Goal: Task Accomplishment & Management: Manage account settings

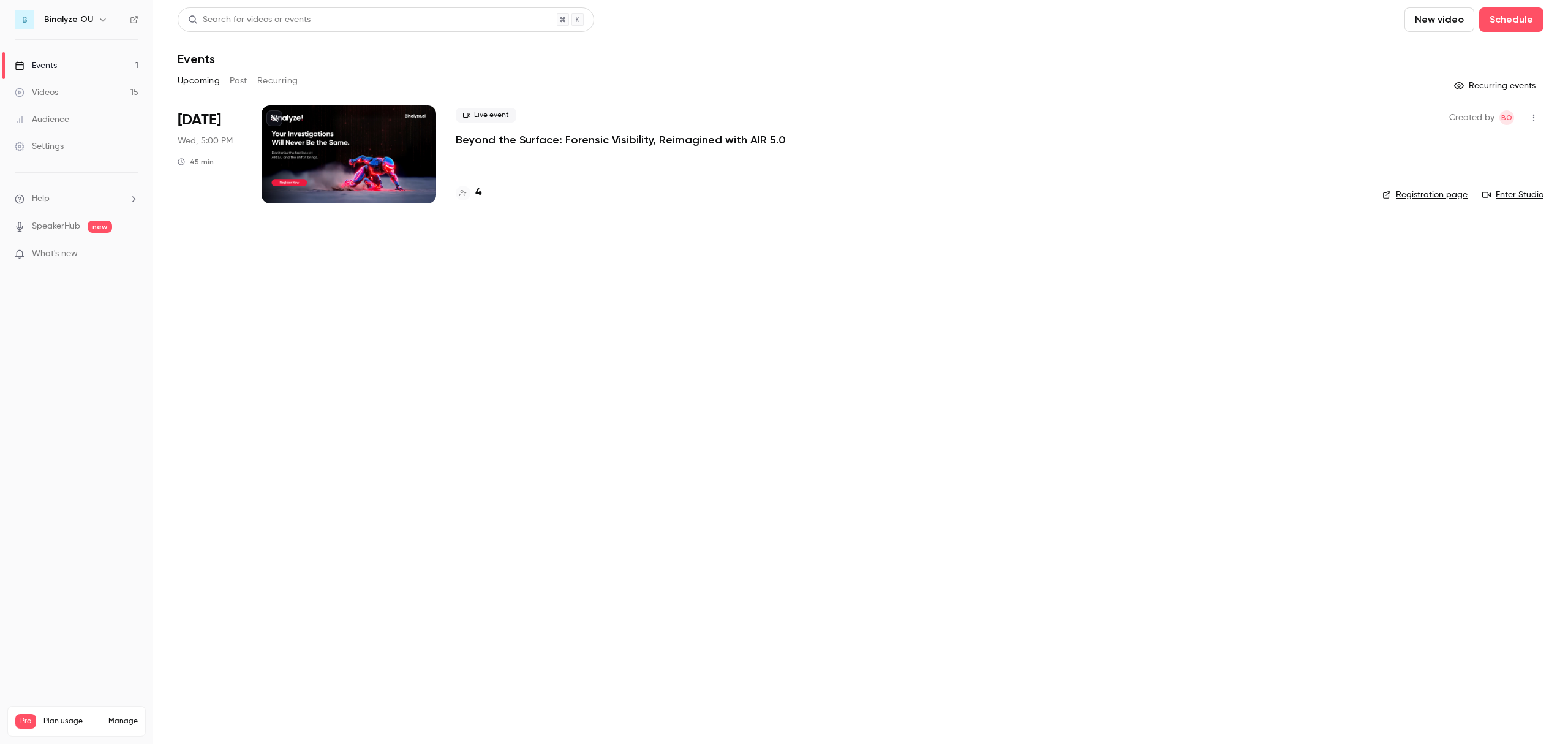
click at [374, 147] on div at bounding box center [348, 154] width 174 height 98
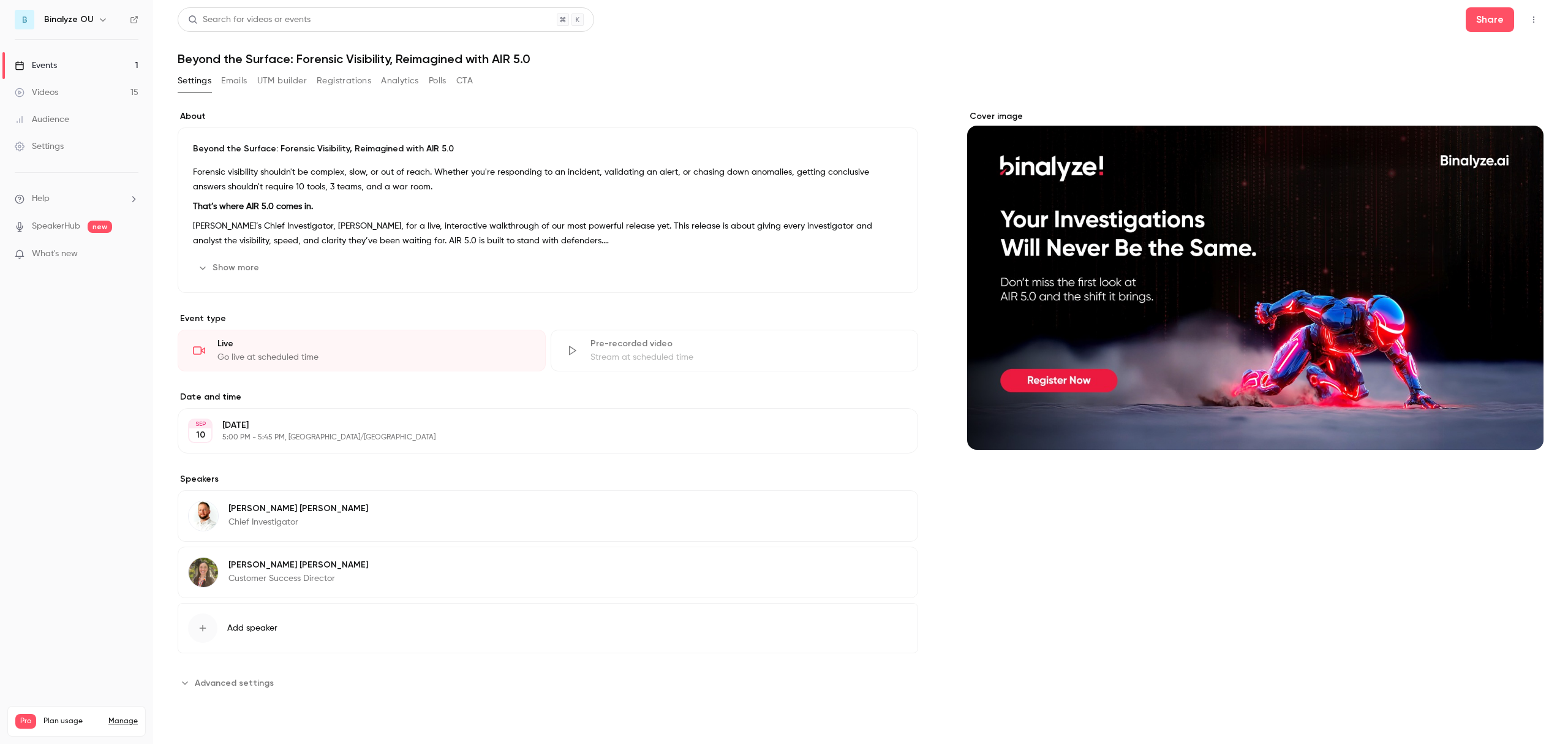
click at [233, 75] on button "Emails" at bounding box center [233, 81] width 26 height 19
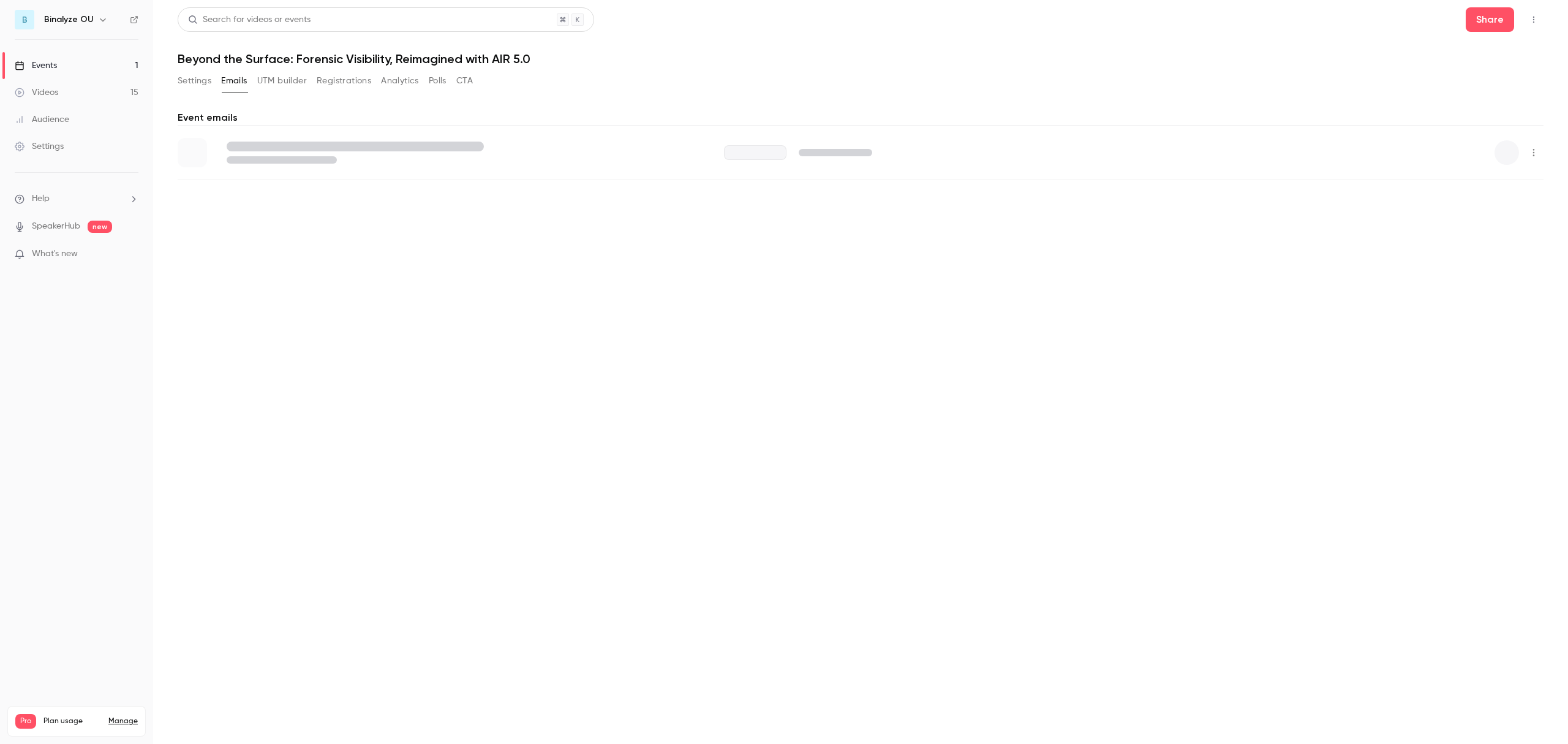
drag, startPoint x: 192, startPoint y: 75, endPoint x: 246, endPoint y: 81, distance: 54.3
click at [192, 75] on button "Settings" at bounding box center [195, 81] width 34 height 19
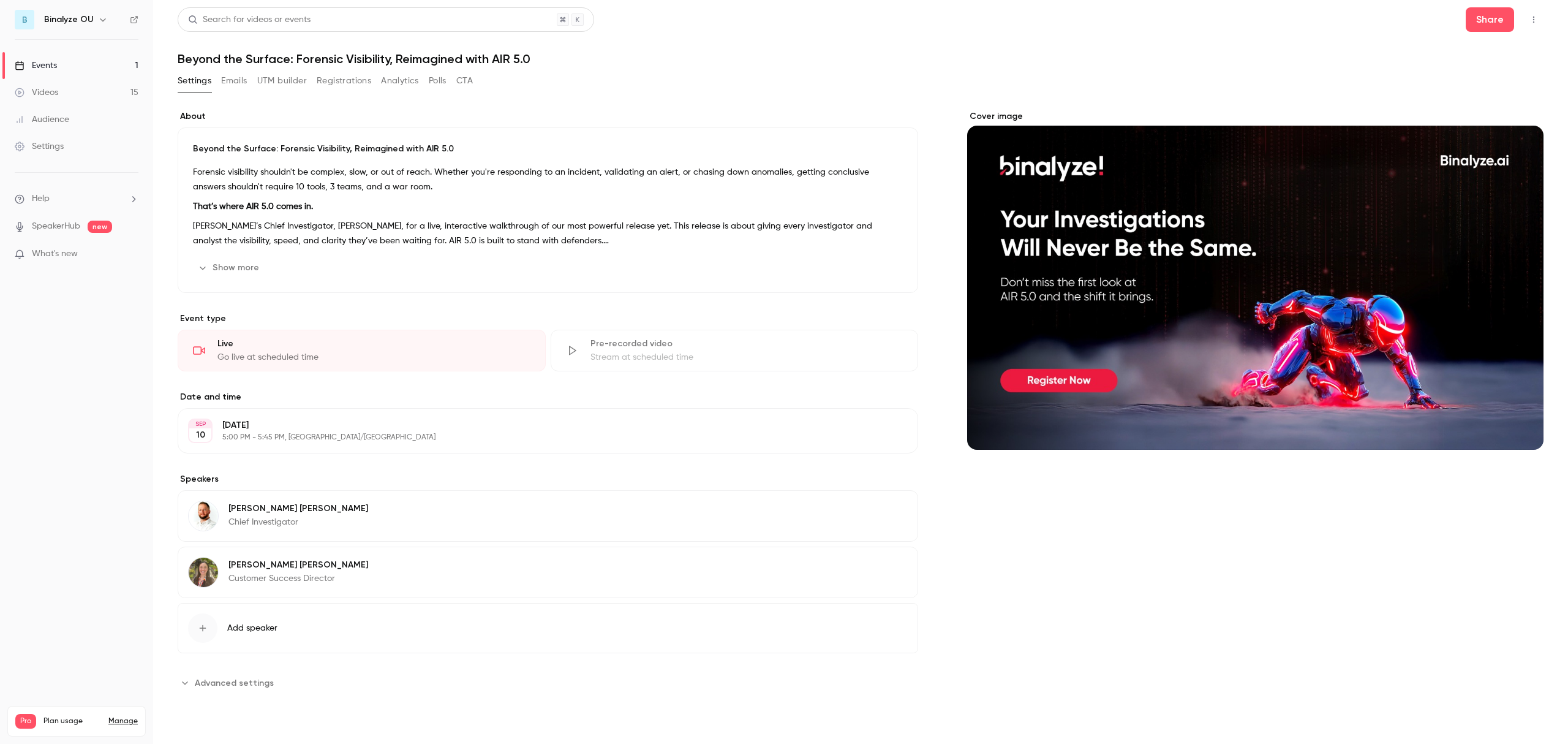
click at [241, 81] on button "Emails" at bounding box center [233, 81] width 26 height 19
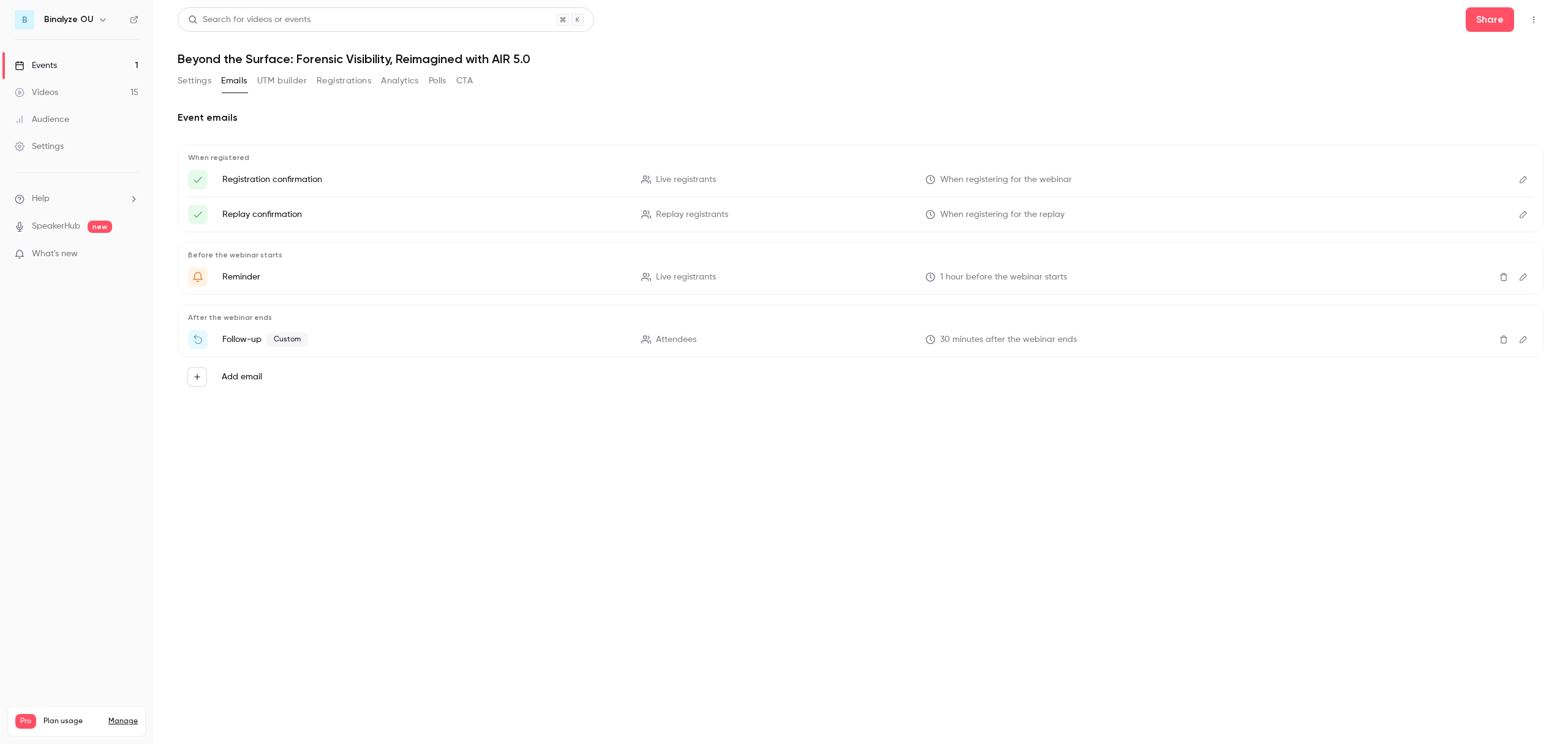
click at [1523, 215] on icon "Edit" at bounding box center [1523, 215] width 10 height 9
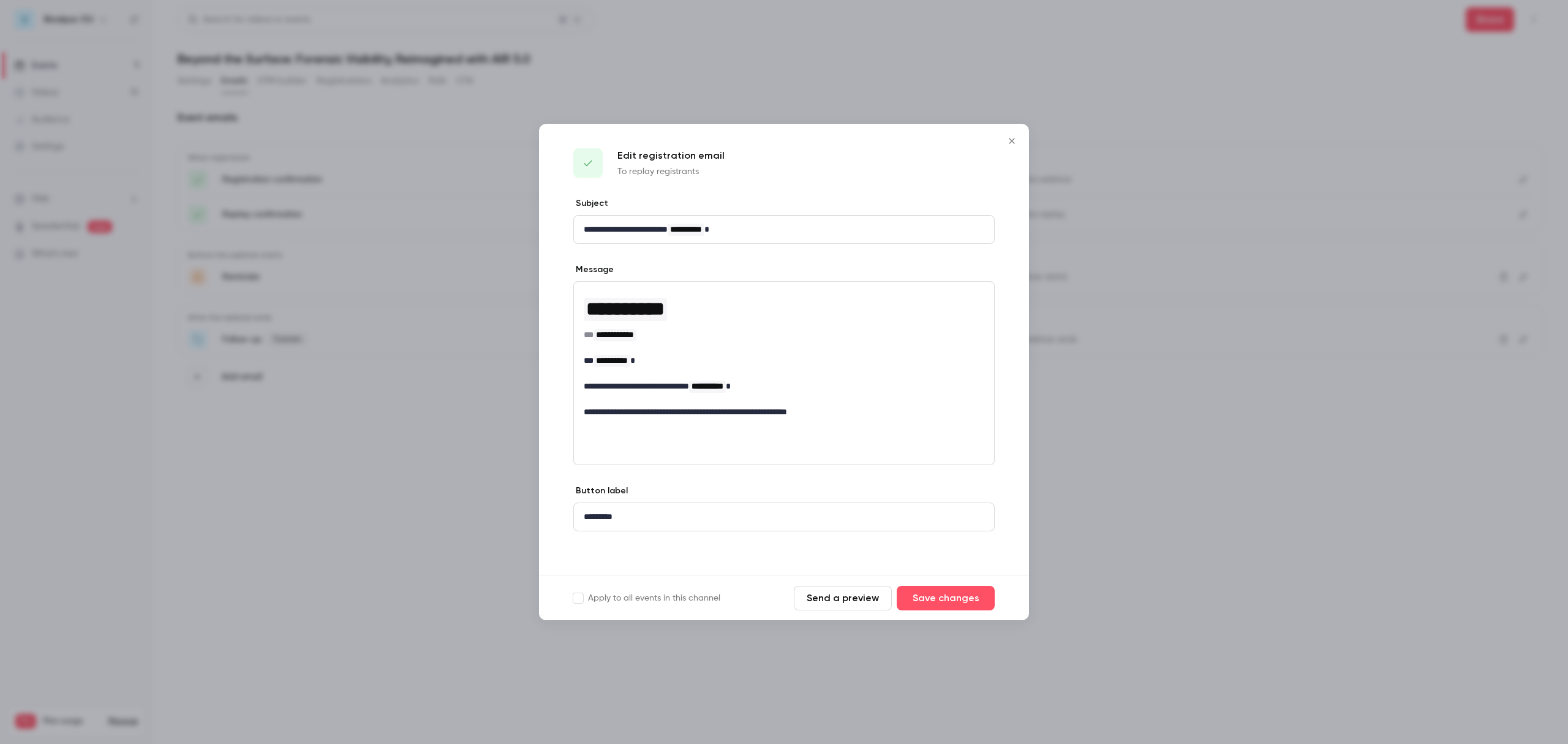
click at [833, 361] on p "**********" at bounding box center [784, 360] width 401 height 13
drag, startPoint x: 863, startPoint y: 412, endPoint x: 584, endPoint y: 416, distance: 279.0
click at [584, 416] on p "**********" at bounding box center [784, 411] width 401 height 13
click at [723, 381] on span "**********" at bounding box center [708, 386] width 32 height 9
click at [716, 437] on div "**********" at bounding box center [784, 373] width 421 height 184
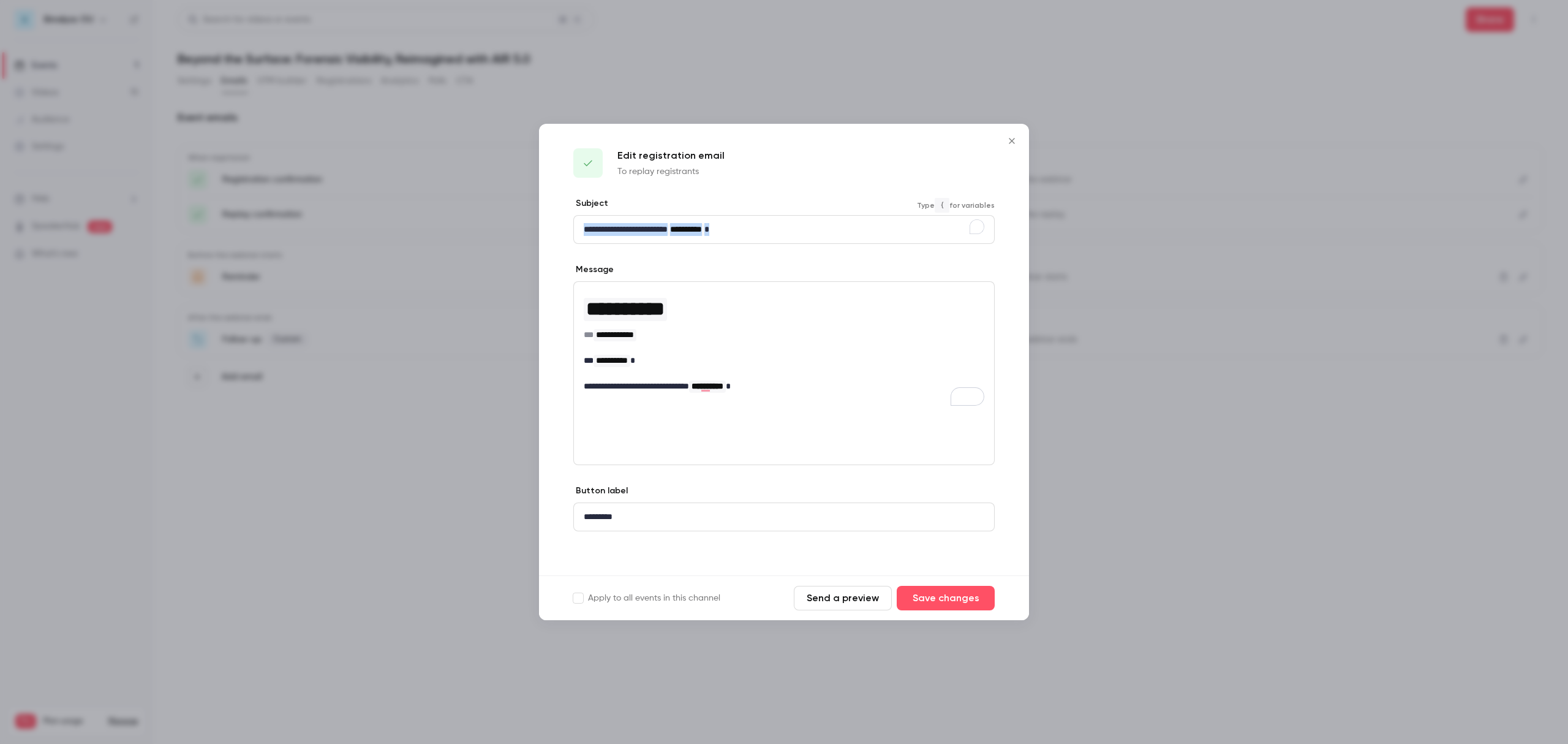
drag, startPoint x: 769, startPoint y: 229, endPoint x: 519, endPoint y: 227, distance: 250.0
click at [519, 227] on div "**********" at bounding box center [784, 372] width 1568 height 744
click at [732, 402] on p "To enrich screen reader interactions, please activate Accessibility in Grammarl…" at bounding box center [784, 399] width 401 height 13
drag, startPoint x: 654, startPoint y: 512, endPoint x: 499, endPoint y: 509, distance: 155.0
click at [499, 509] on div "**********" at bounding box center [784, 372] width 1568 height 744
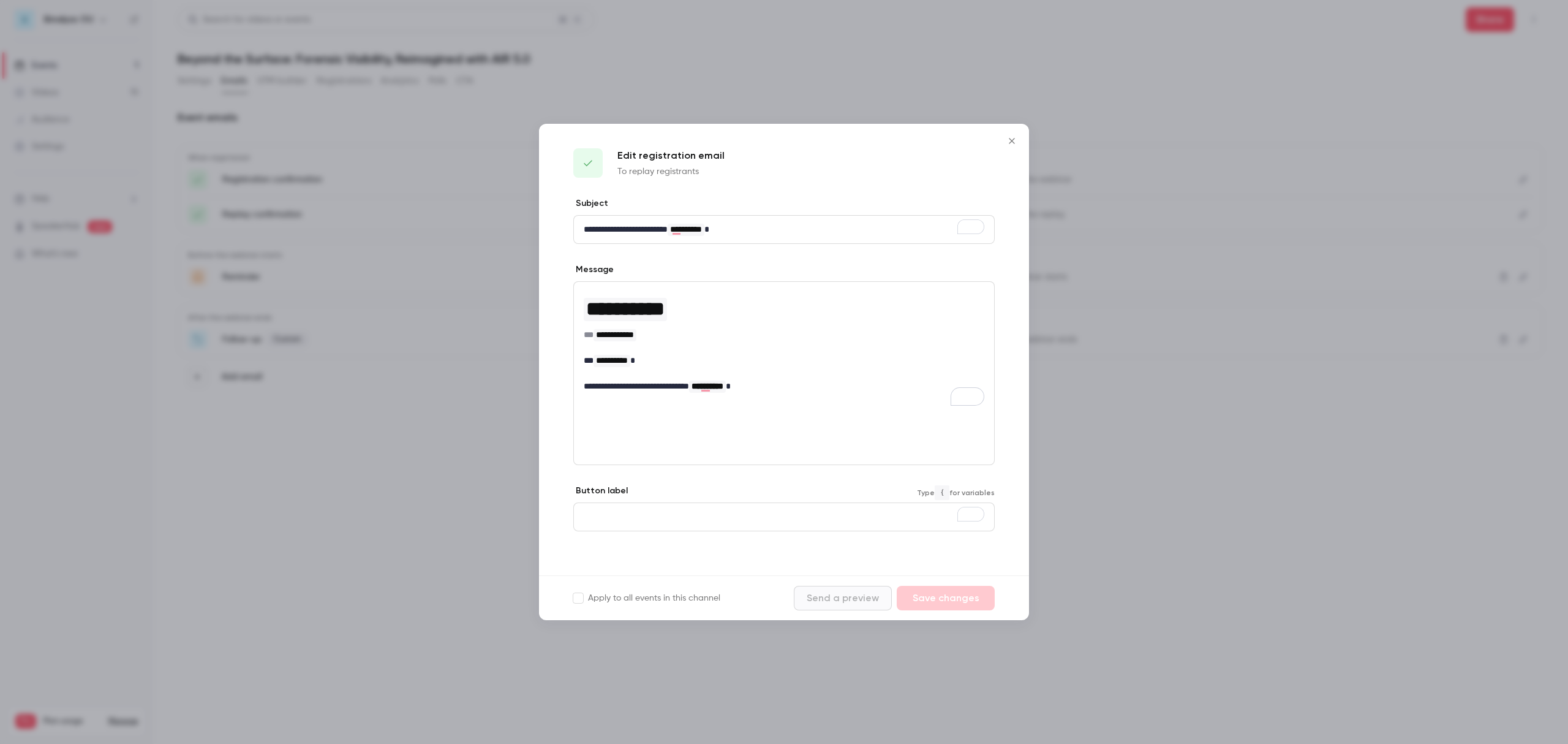
click at [631, 513] on p "To enrich screen reader interactions, please activate Accessibility in Grammarl…" at bounding box center [784, 517] width 401 height 13
click at [723, 381] on span "**********" at bounding box center [708, 386] width 32 height 9
click at [726, 386] on span "**********" at bounding box center [708, 387] width 37 height 12
drag, startPoint x: 619, startPoint y: 380, endPoint x: 677, endPoint y: 379, distance: 58.0
click at [677, 380] on p "**********" at bounding box center [784, 386] width 401 height 13
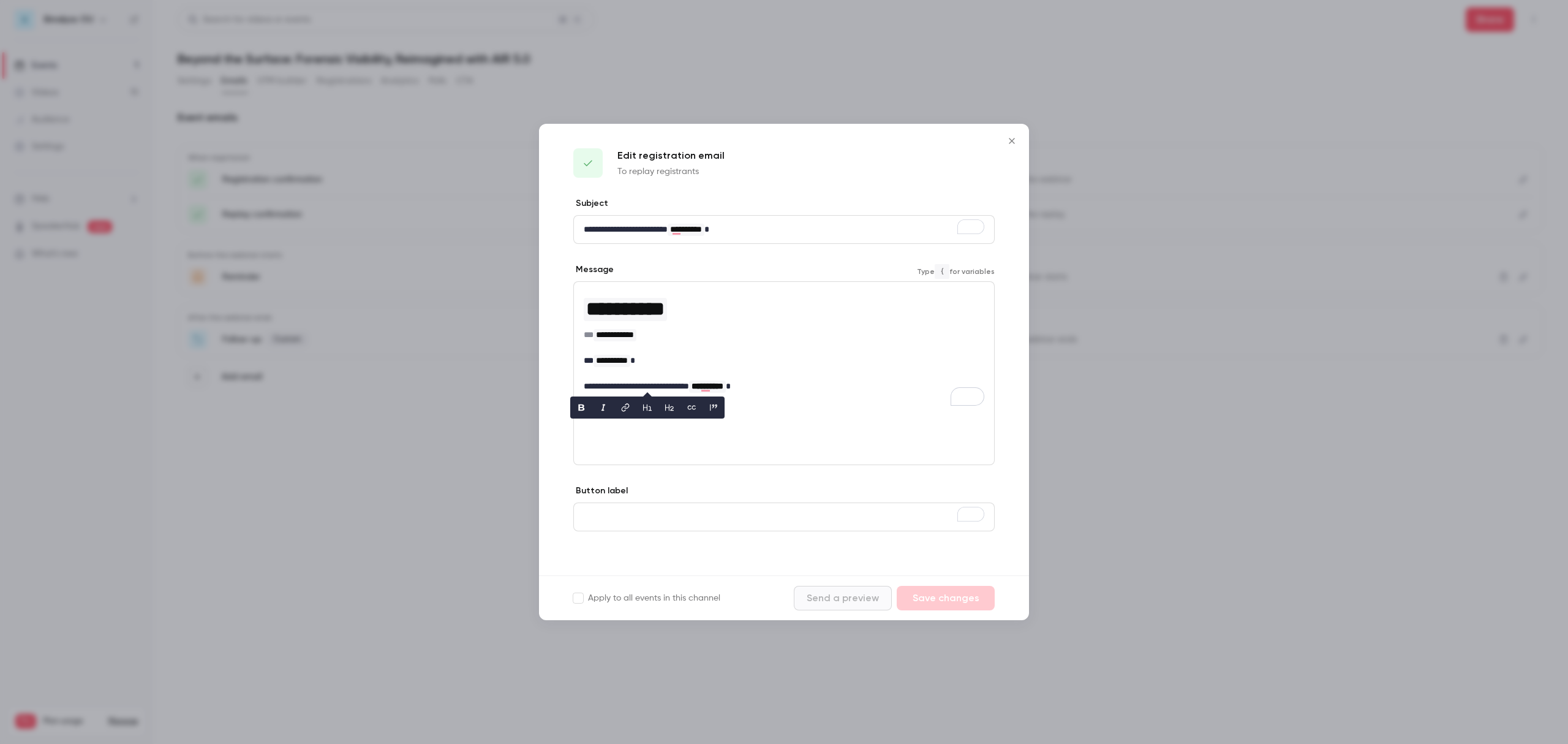
click at [670, 432] on div "**********" at bounding box center [784, 373] width 421 height 184
click at [723, 381] on span "**********" at bounding box center [708, 386] width 32 height 9
click at [672, 418] on div "**********" at bounding box center [784, 373] width 421 height 184
click at [614, 496] on div "Button label Type { for variables" at bounding box center [784, 508] width 421 height 47
click at [613, 510] on p "To enrich screen reader interactions, please activate Accessibility in Grammarl…" at bounding box center [784, 517] width 401 height 13
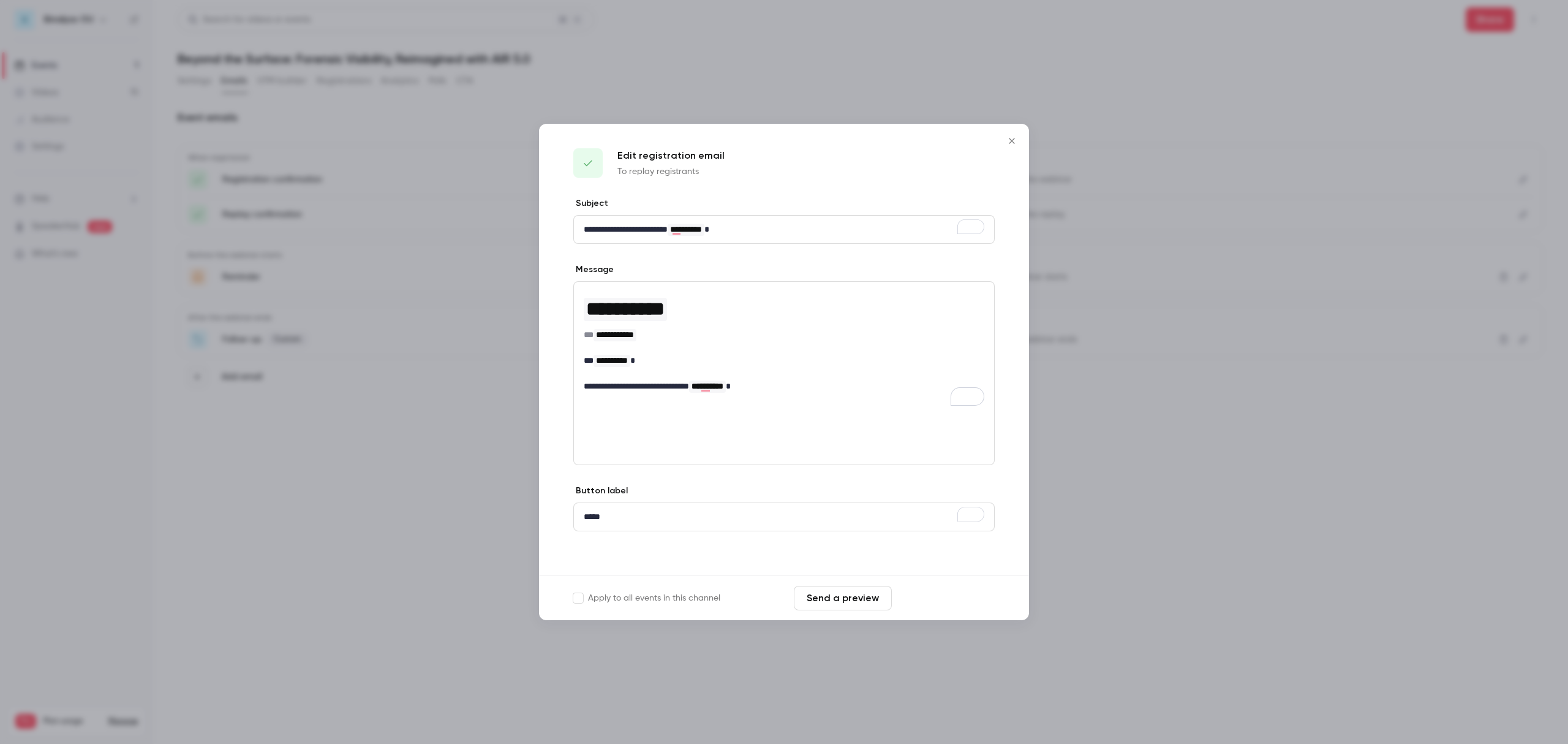
click at [977, 594] on button "Save changes" at bounding box center [945, 598] width 98 height 25
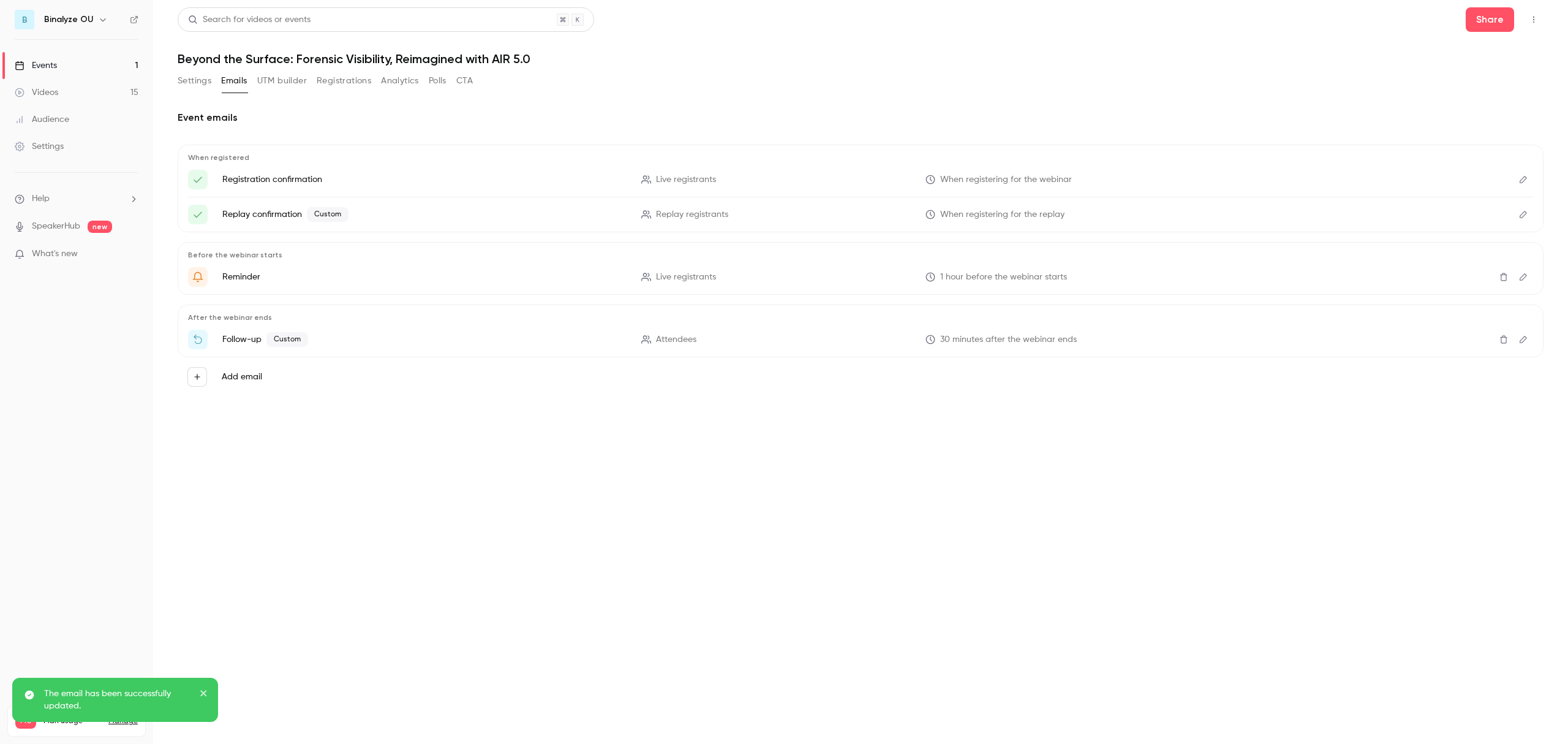
click at [1521, 219] on button "Edit" at bounding box center [1523, 214] width 19 height 19
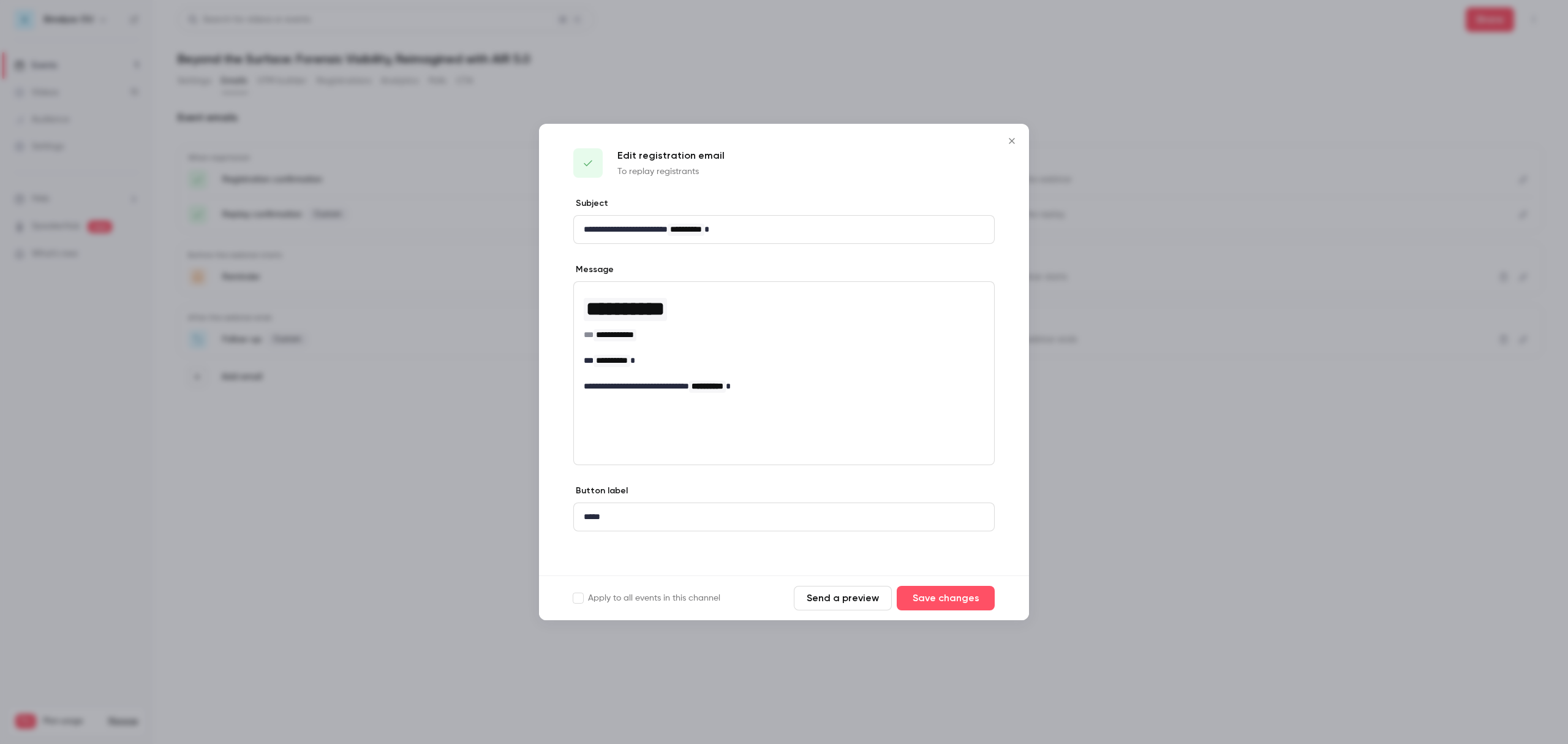
click at [1013, 136] on icon "Close" at bounding box center [1012, 141] width 15 height 10
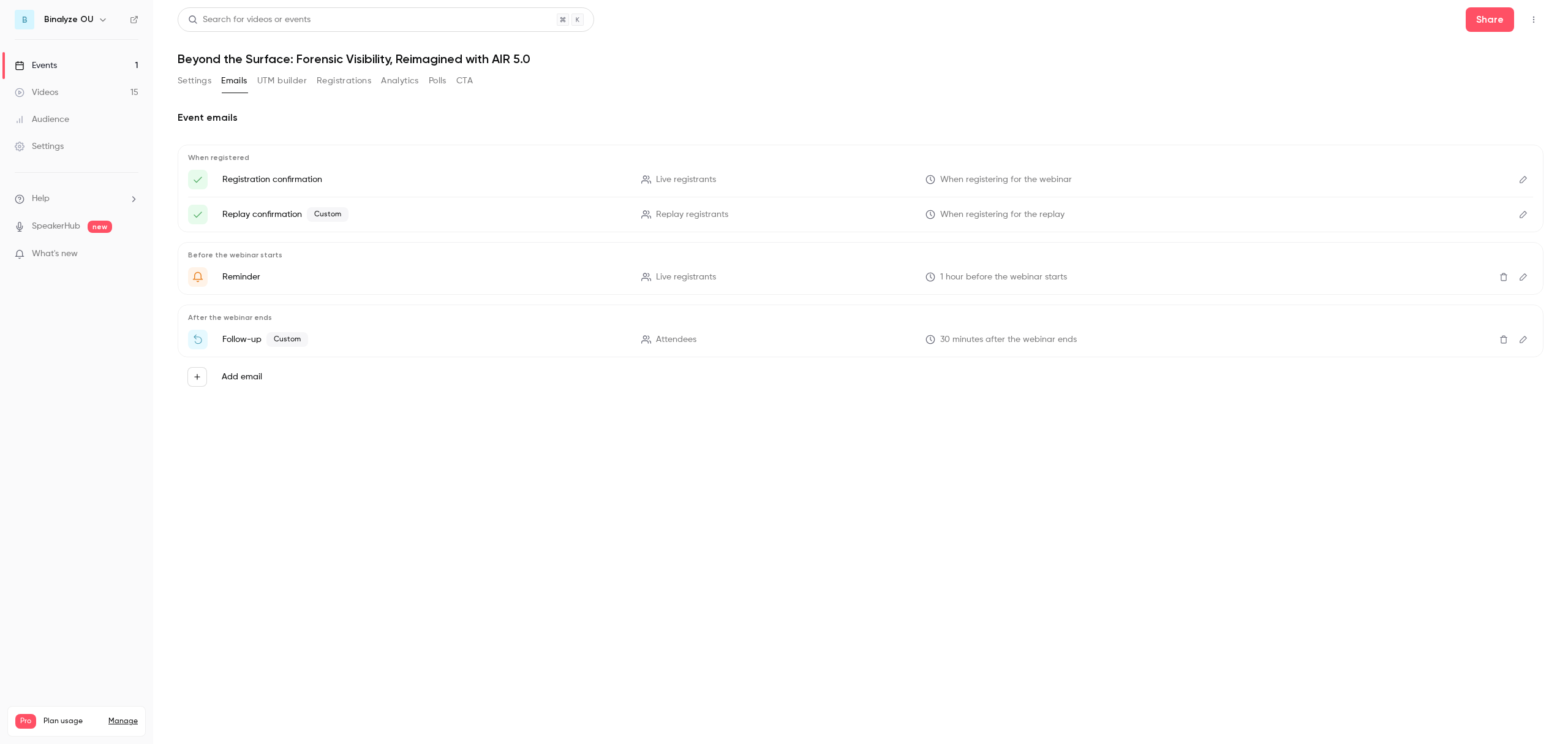
click at [1518, 340] on icon "Edit" at bounding box center [1523, 340] width 10 height 9
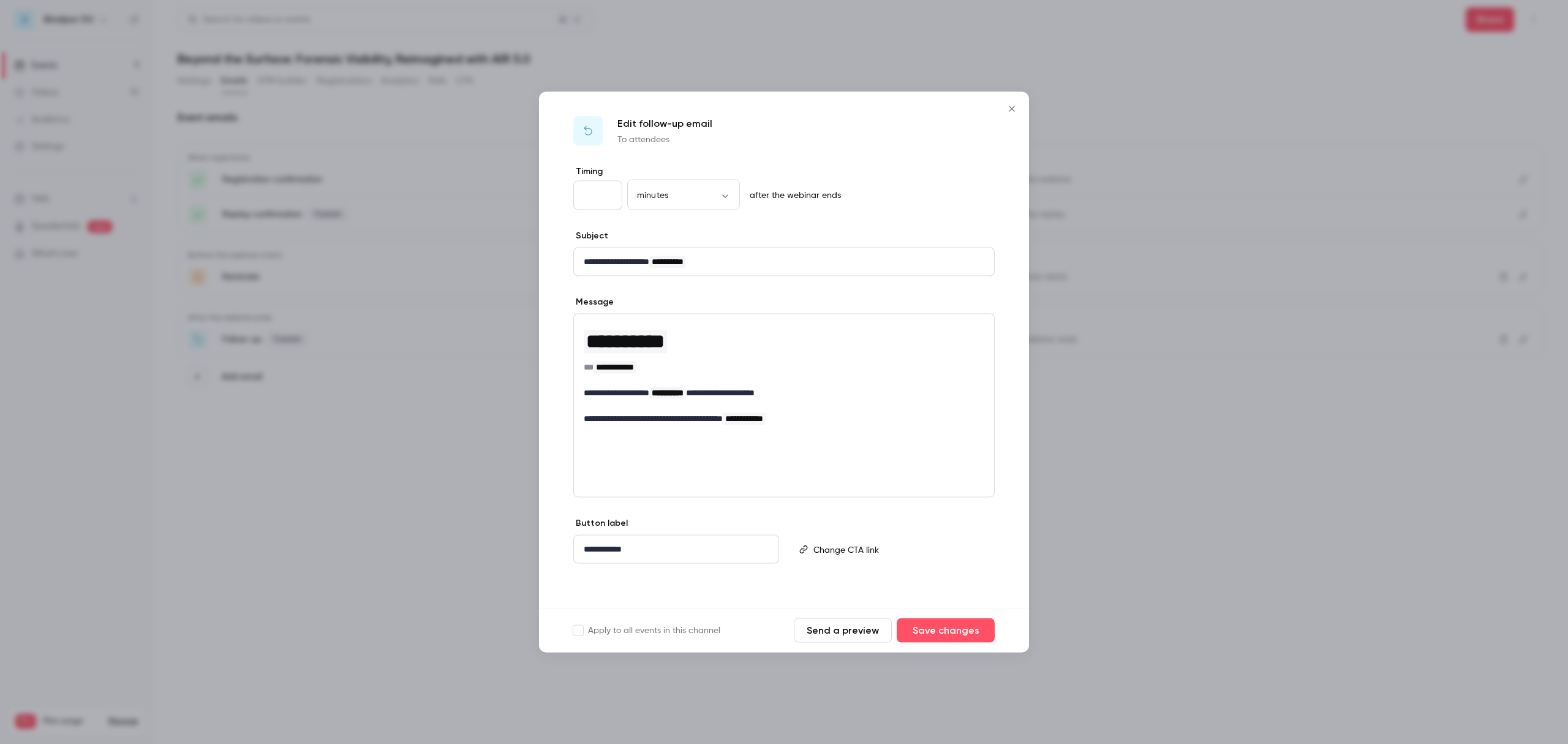
click at [1013, 104] on icon "Close" at bounding box center [1012, 109] width 15 height 10
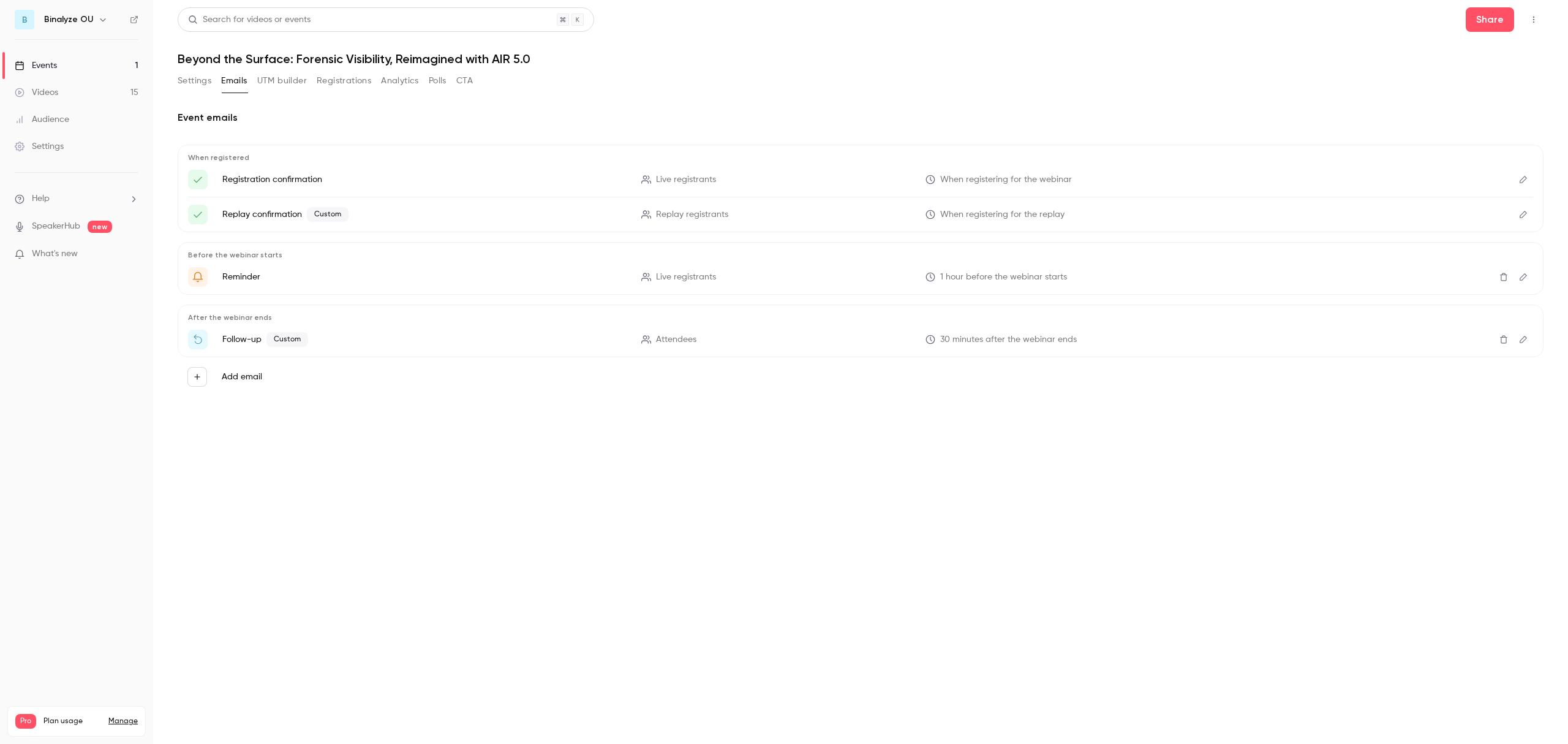
click at [365, 583] on main "Search for videos or events Share Beyond the Surface: Forensic Visibility, Reim…" at bounding box center [860, 372] width 1415 height 744
click at [71, 65] on link "Events 1" at bounding box center [76, 65] width 153 height 27
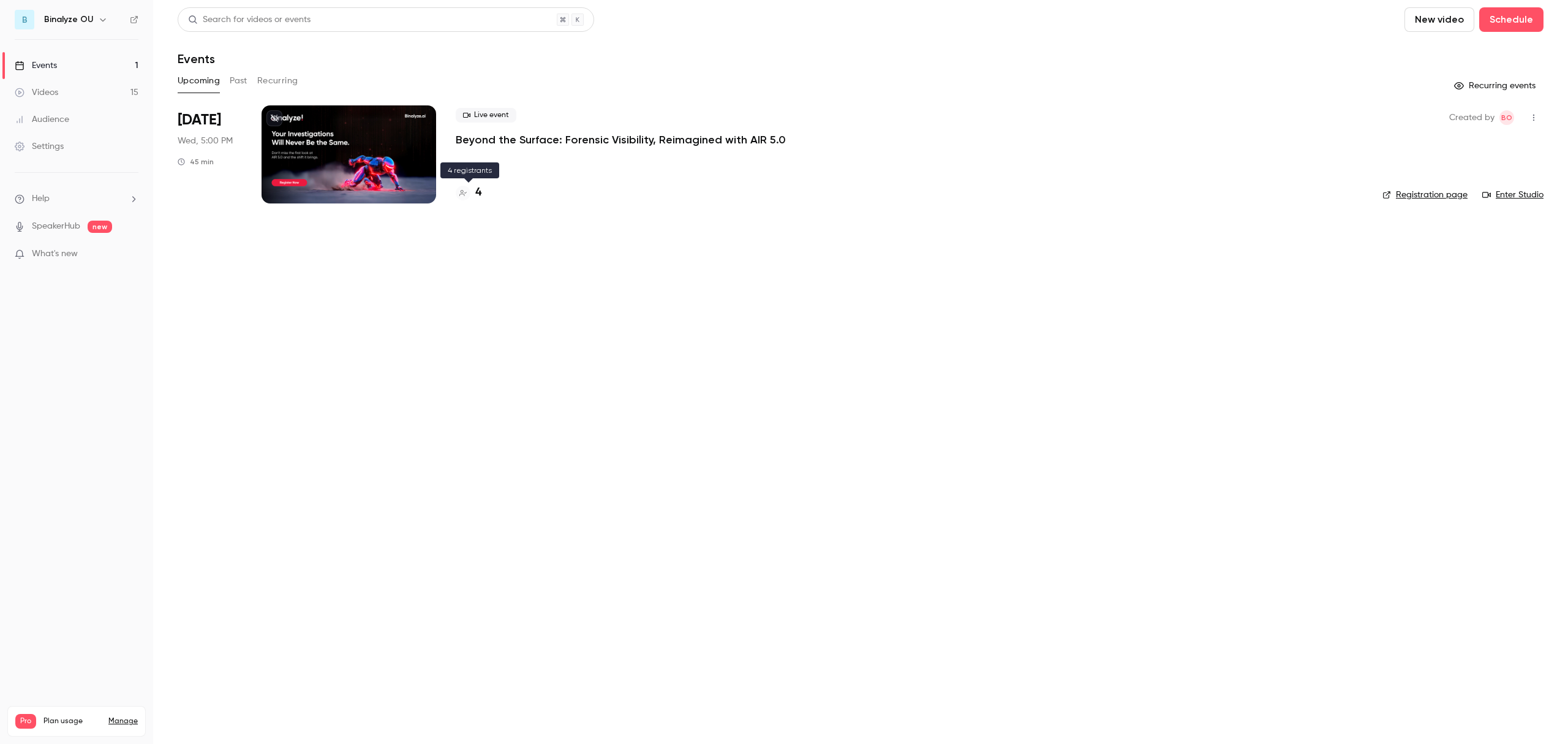
click at [465, 195] on icon at bounding box center [463, 193] width 7 height 7
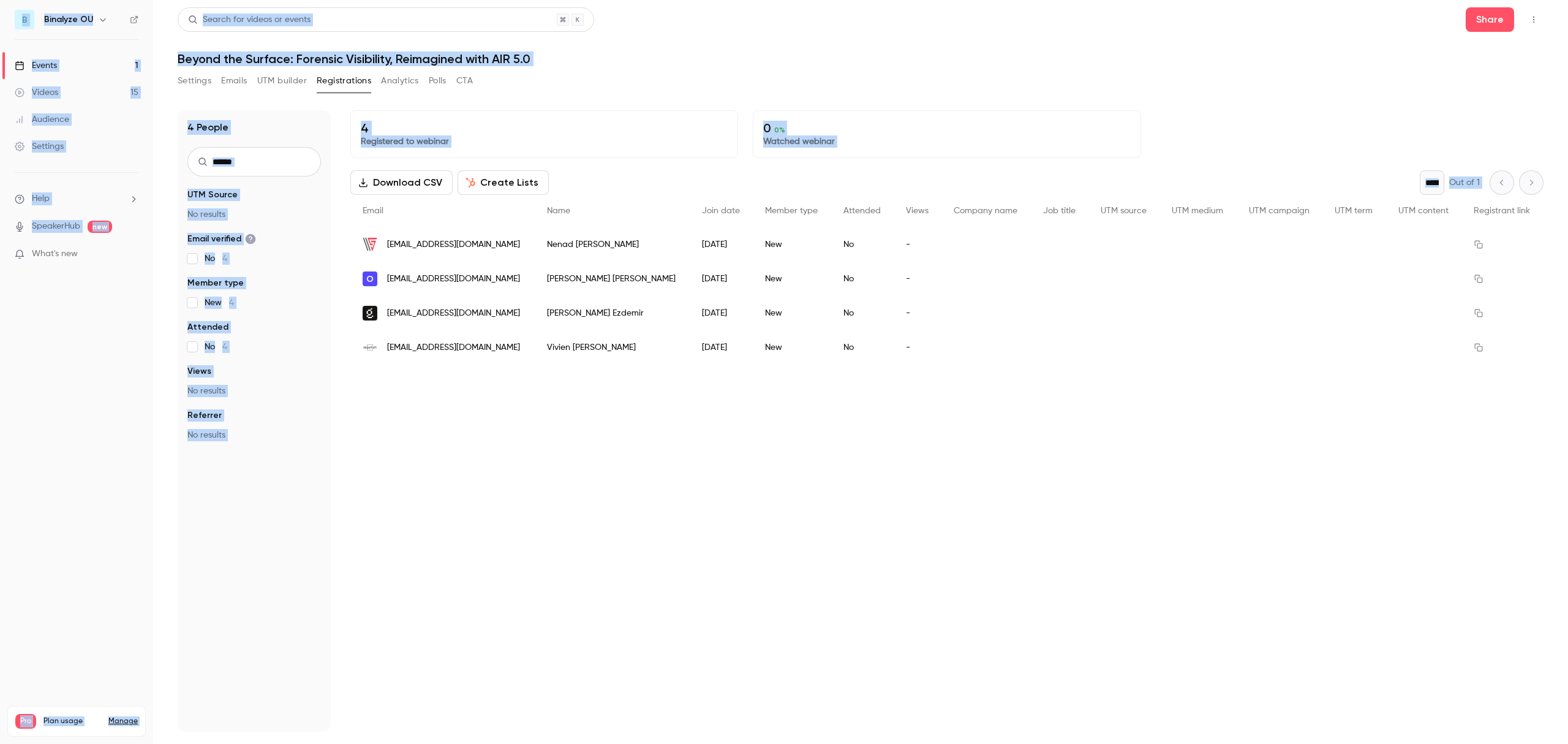
drag, startPoint x: 483, startPoint y: 539, endPoint x: 1509, endPoint y: 354, distance: 1042.5
click at [1509, 354] on div "4 Registered to webinar 0 0 % Watched webinar Download CSV Create Lists * Out o…" at bounding box center [946, 421] width 1193 height 621
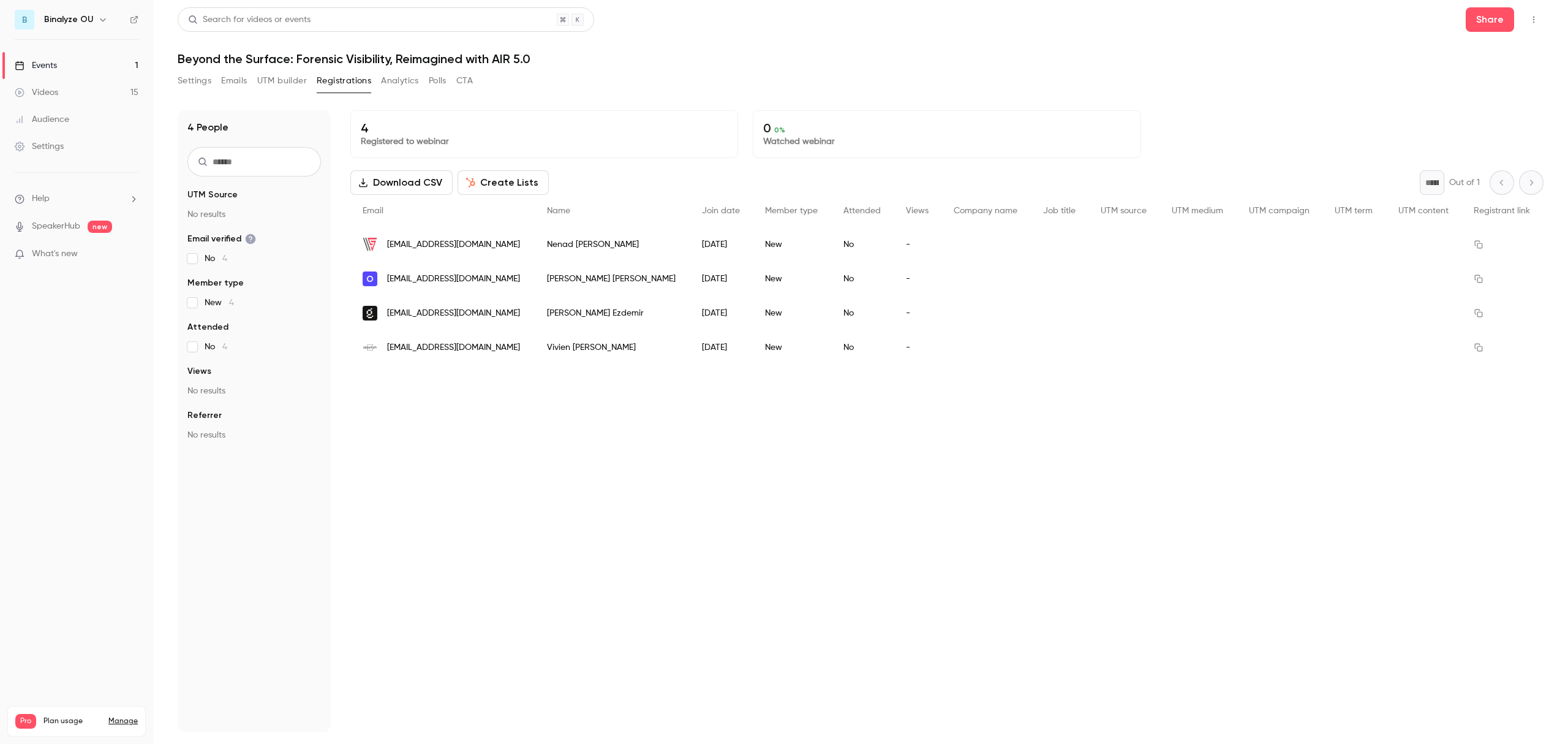
click at [941, 521] on div "4 Registered to webinar 0 0 % Watched webinar Download CSV Create Lists * Out o…" at bounding box center [946, 421] width 1193 height 621
click at [184, 76] on button "Settings" at bounding box center [195, 81] width 34 height 19
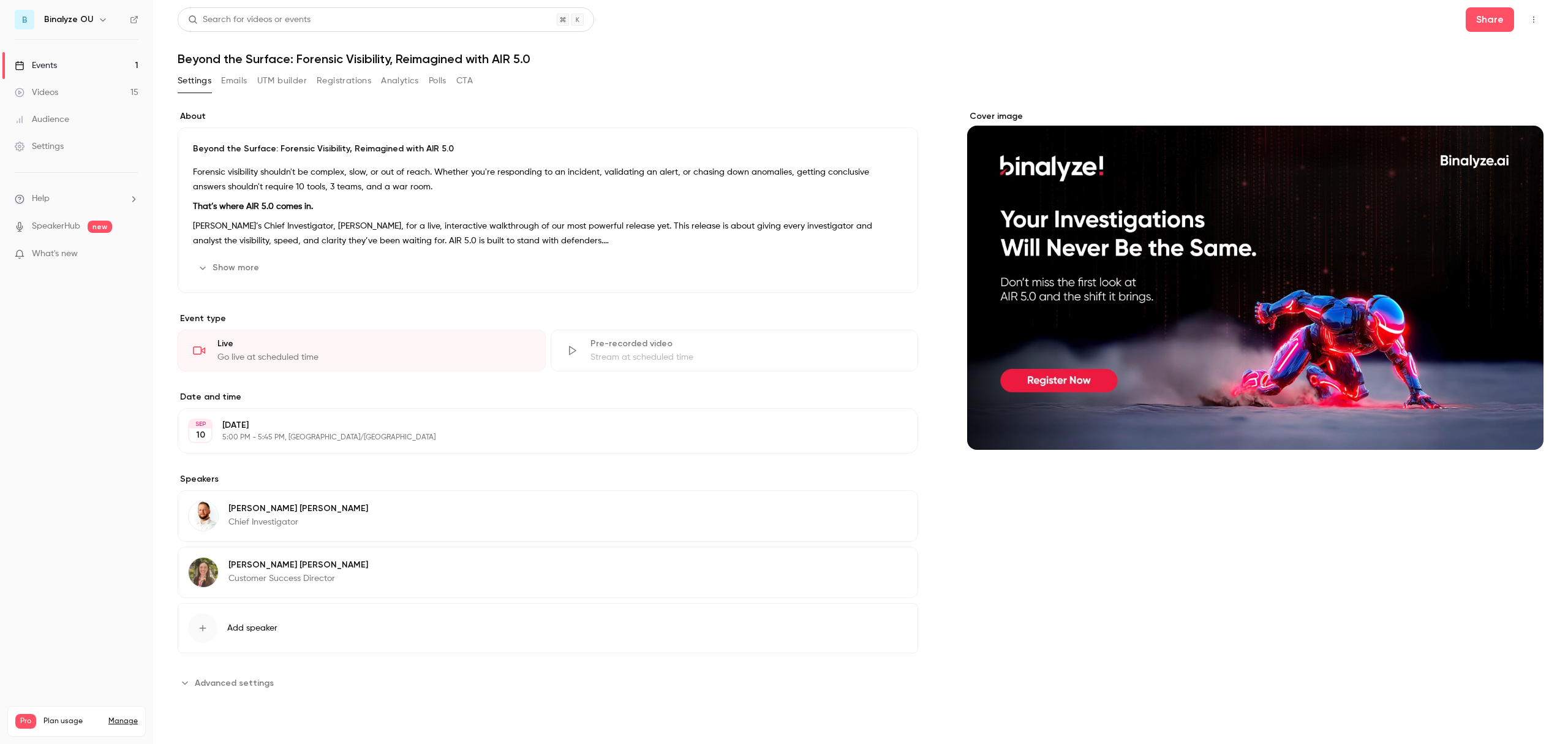
click at [264, 631] on span "Add speaker" at bounding box center [252, 628] width 50 height 12
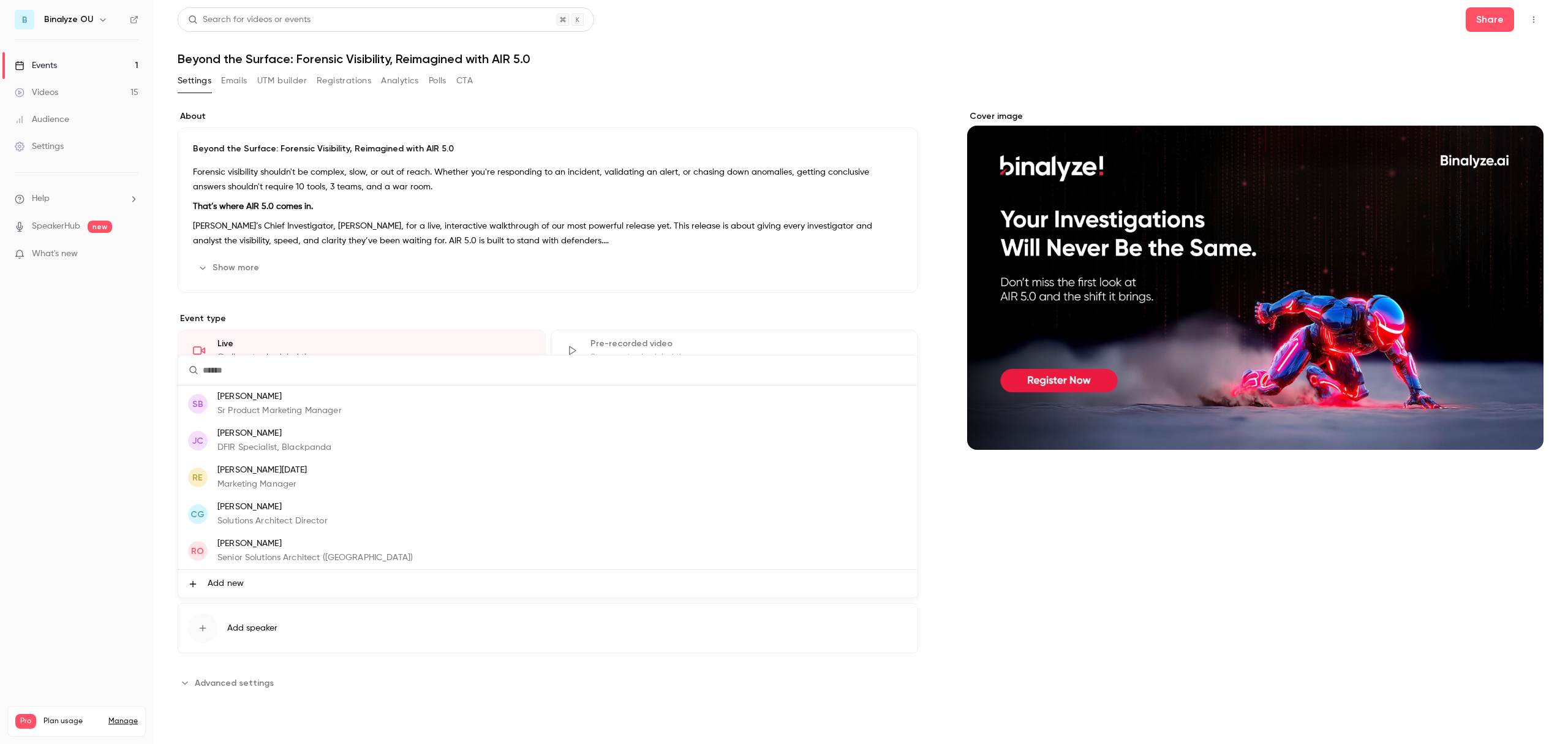
click at [261, 396] on p "[PERSON_NAME]" at bounding box center [279, 396] width 125 height 13
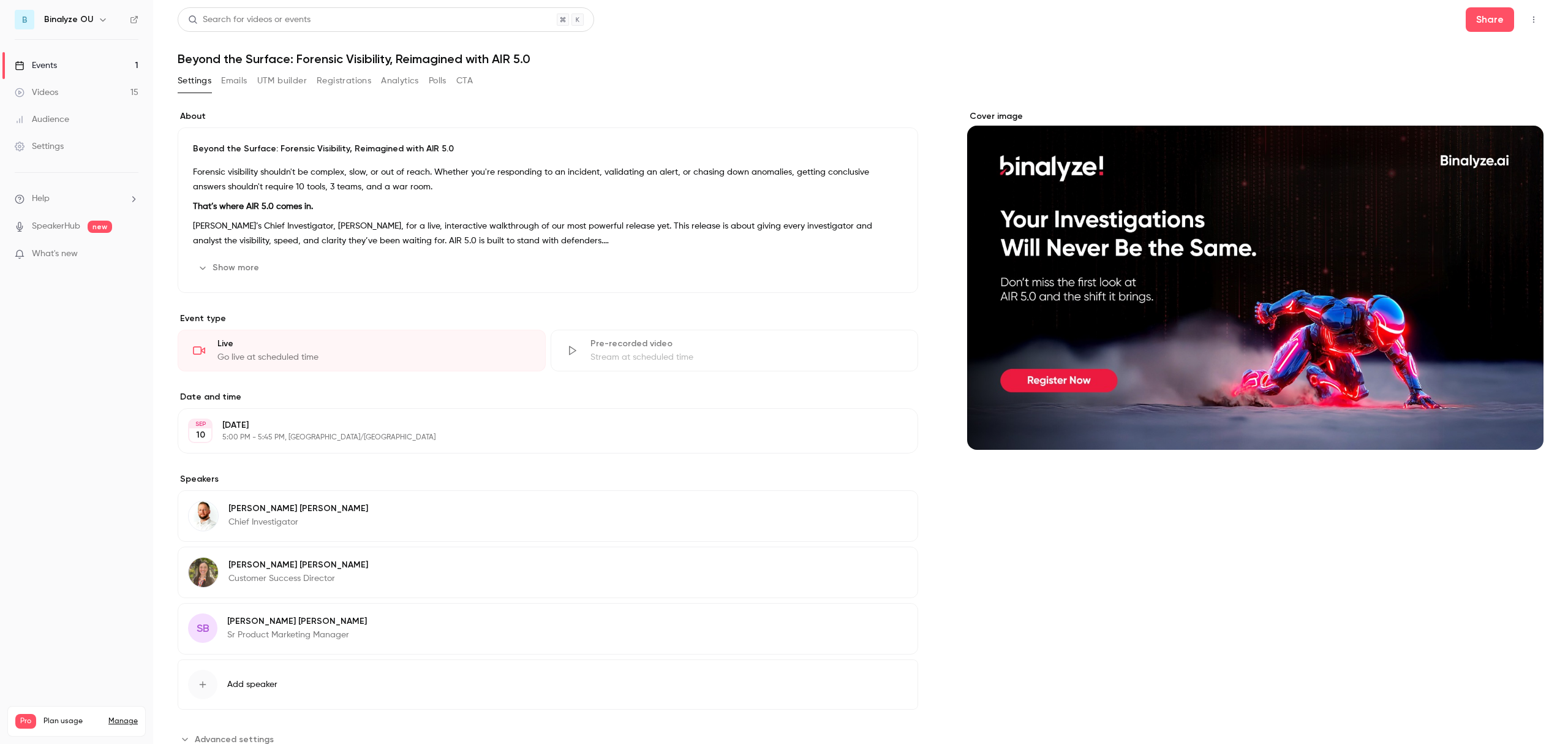
click at [882, 565] on button "Edit" at bounding box center [885, 566] width 45 height 19
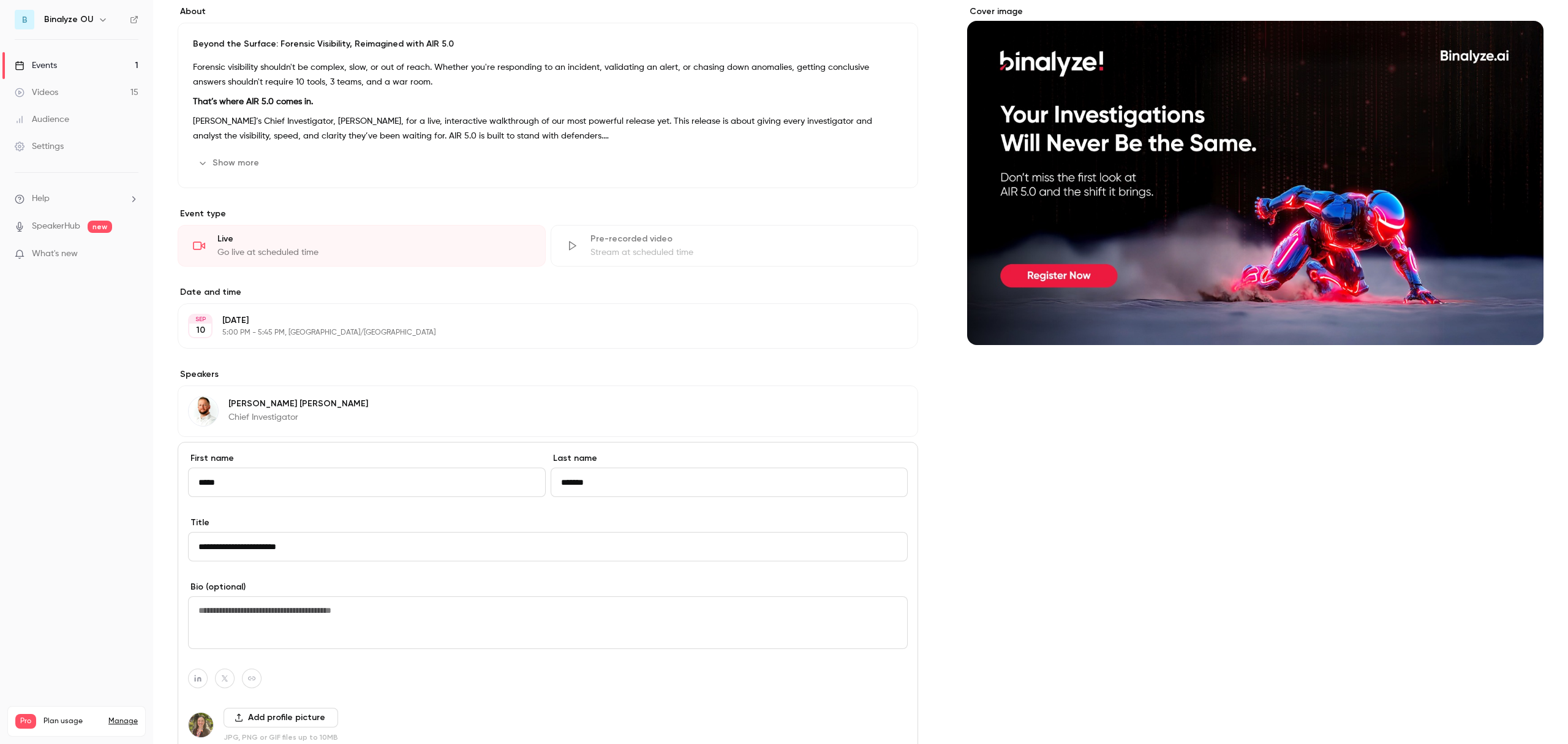
scroll to position [345, 0]
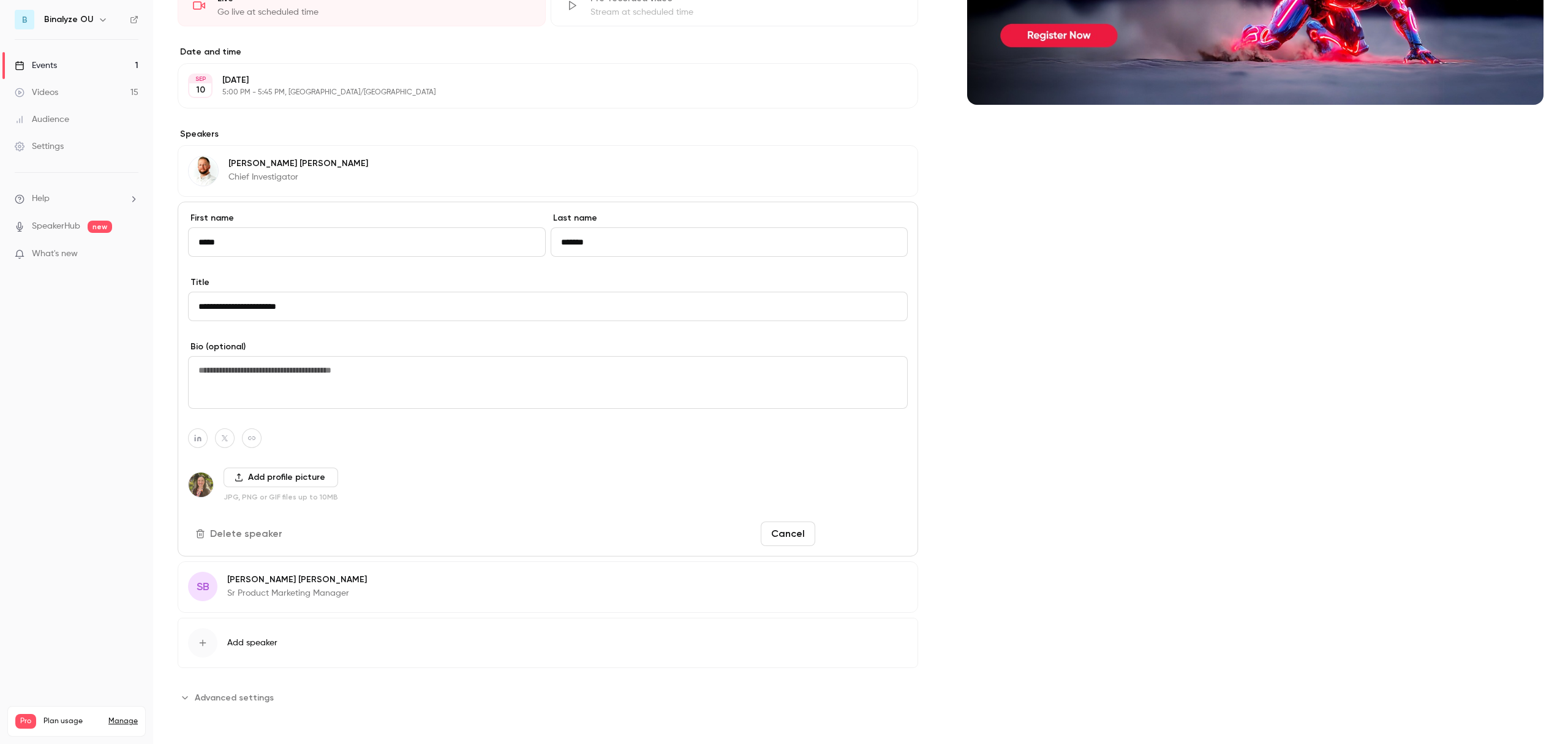
click at [866, 531] on button "Save changes" at bounding box center [863, 533] width 88 height 25
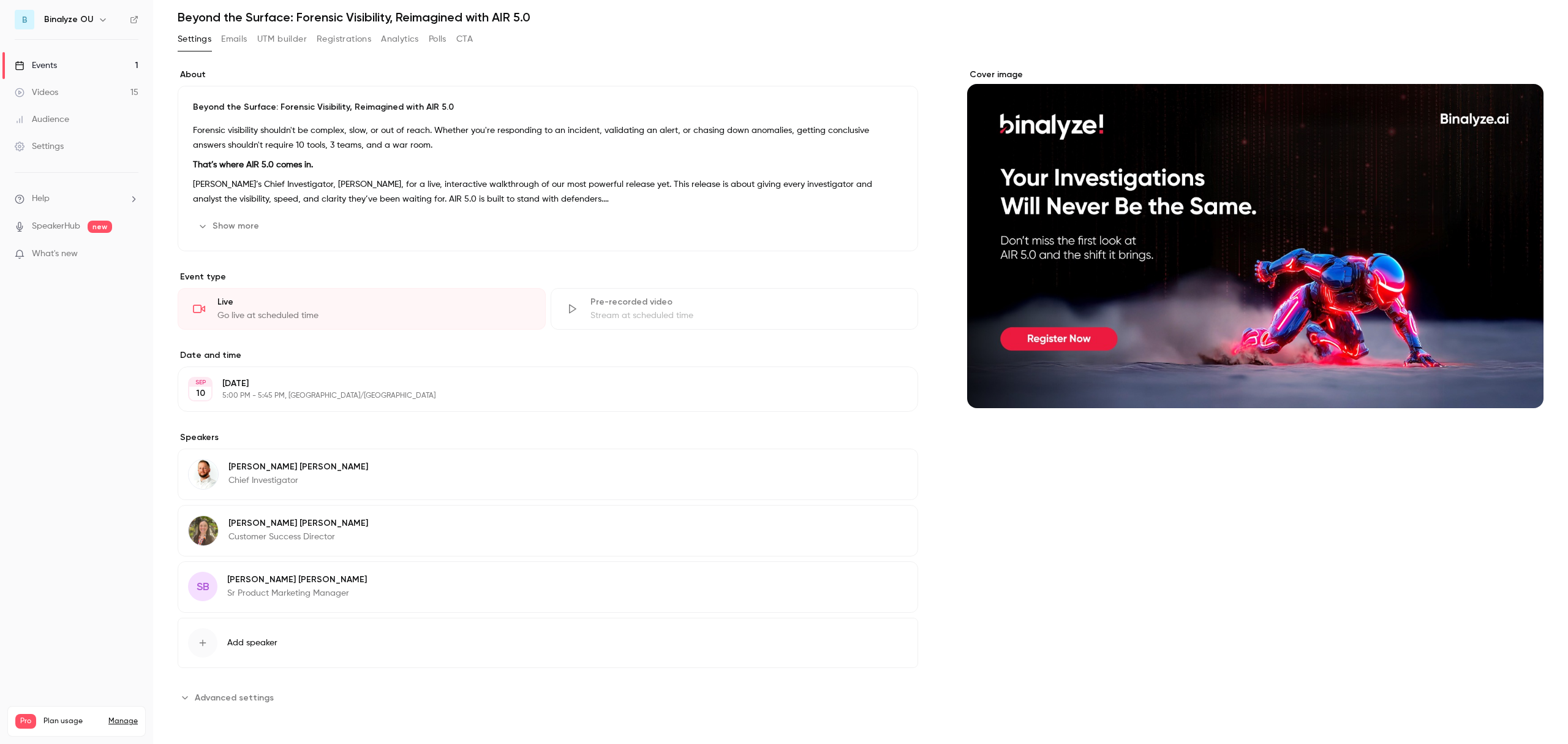
click at [618, 535] on div "[PERSON_NAME] Customer Success Director Edit" at bounding box center [547, 531] width 740 height 51
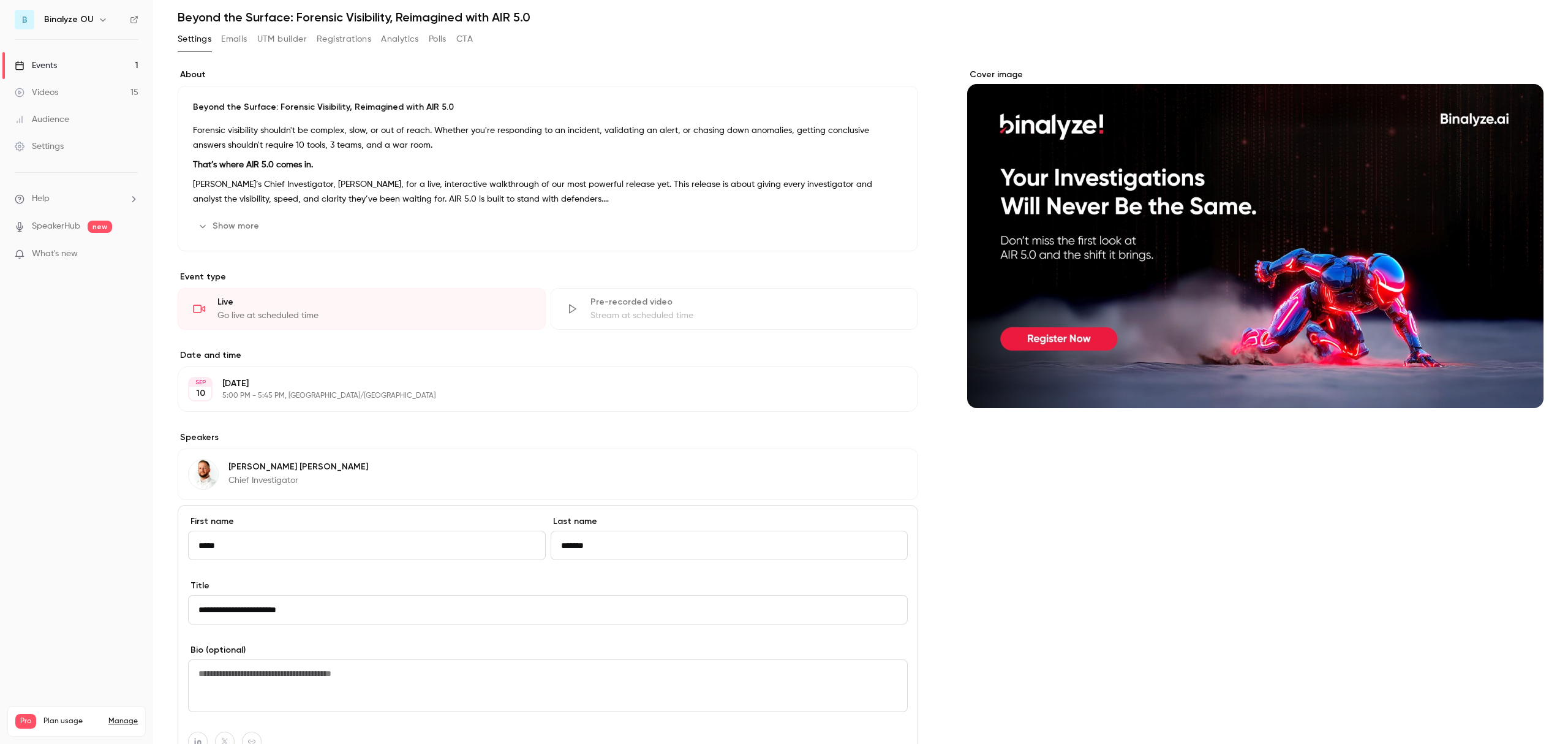
scroll to position [345, 0]
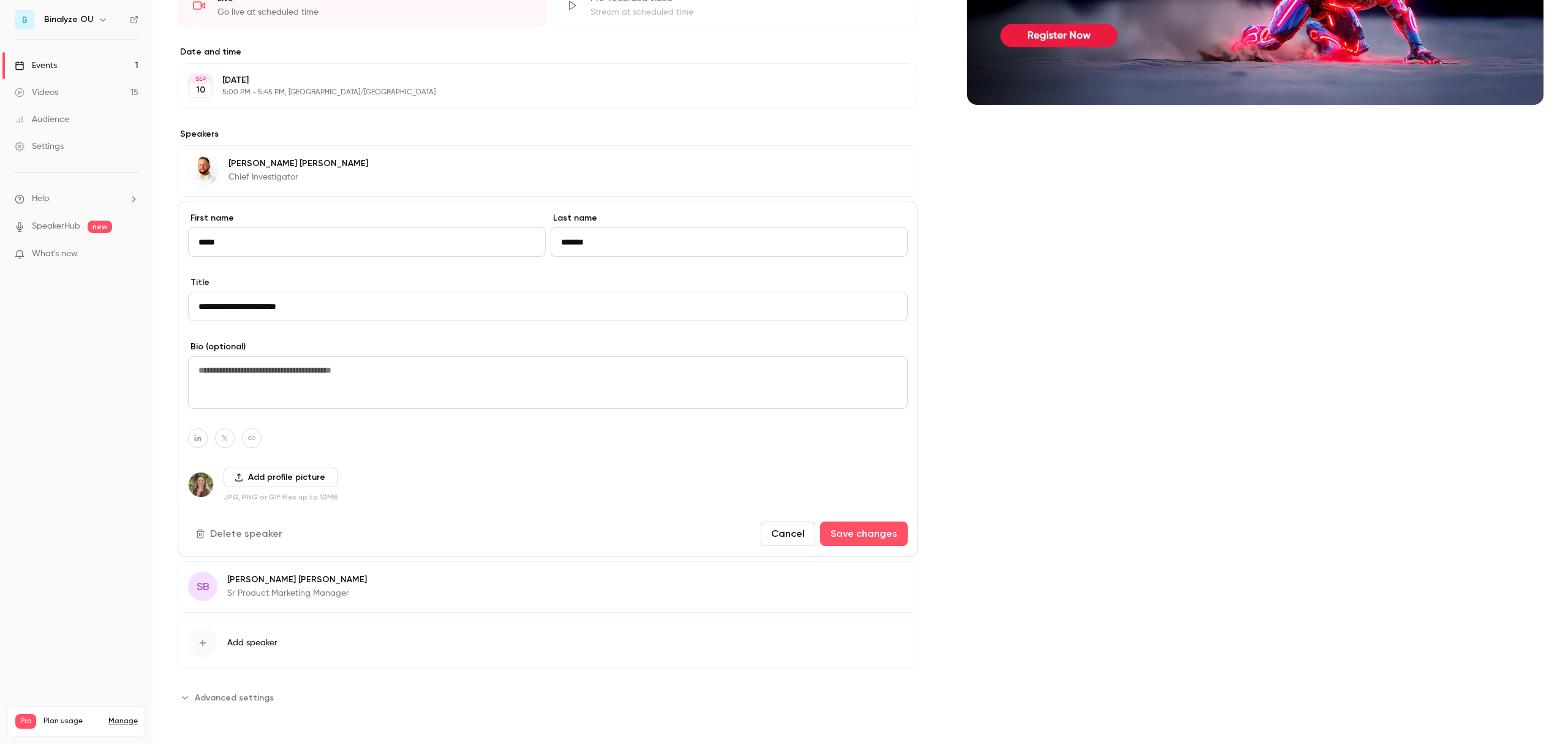
click at [232, 539] on button "Delete speaker" at bounding box center [241, 533] width 104 height 25
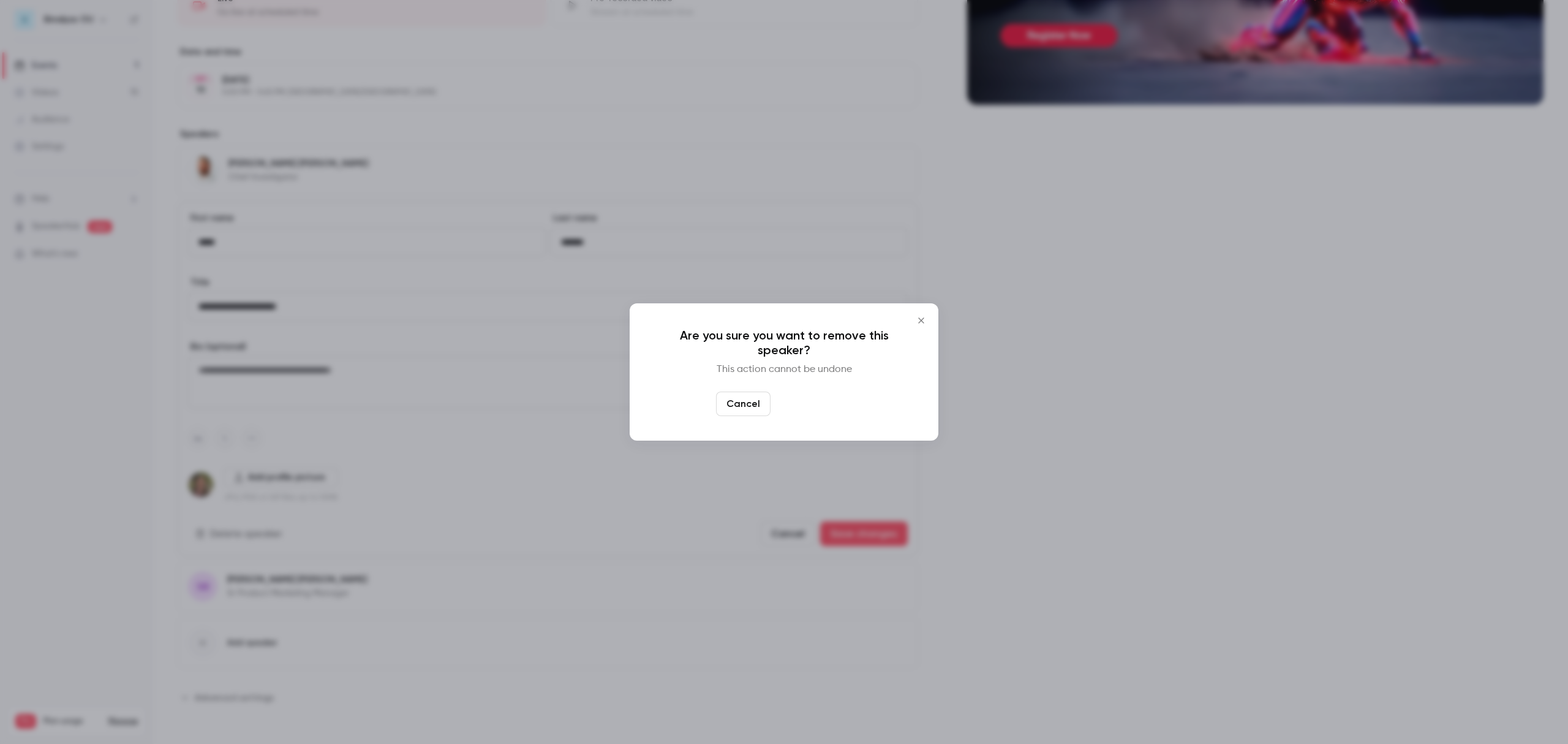
click at [799, 406] on button "Yes, remove" at bounding box center [814, 404] width 77 height 25
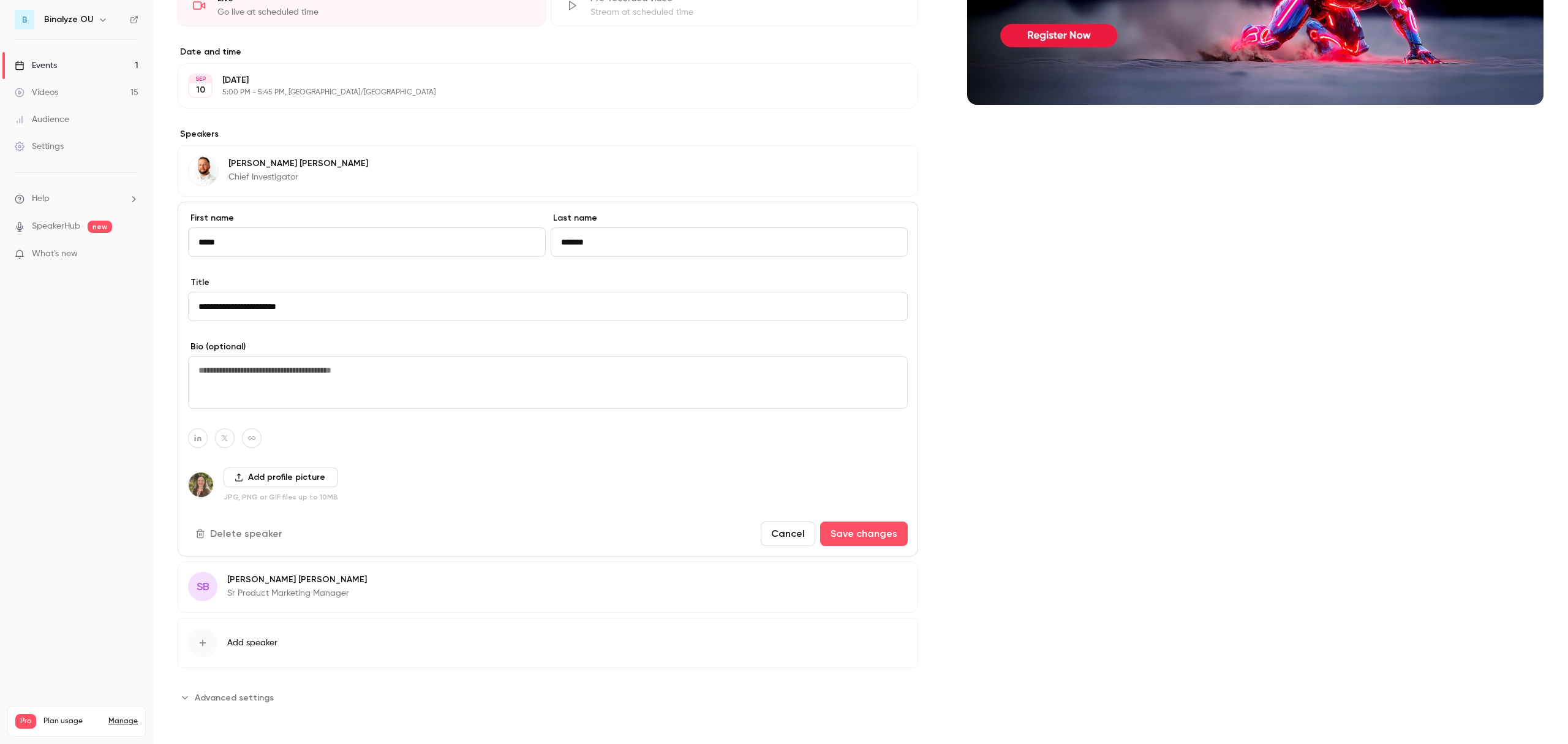
scroll to position [0, 0]
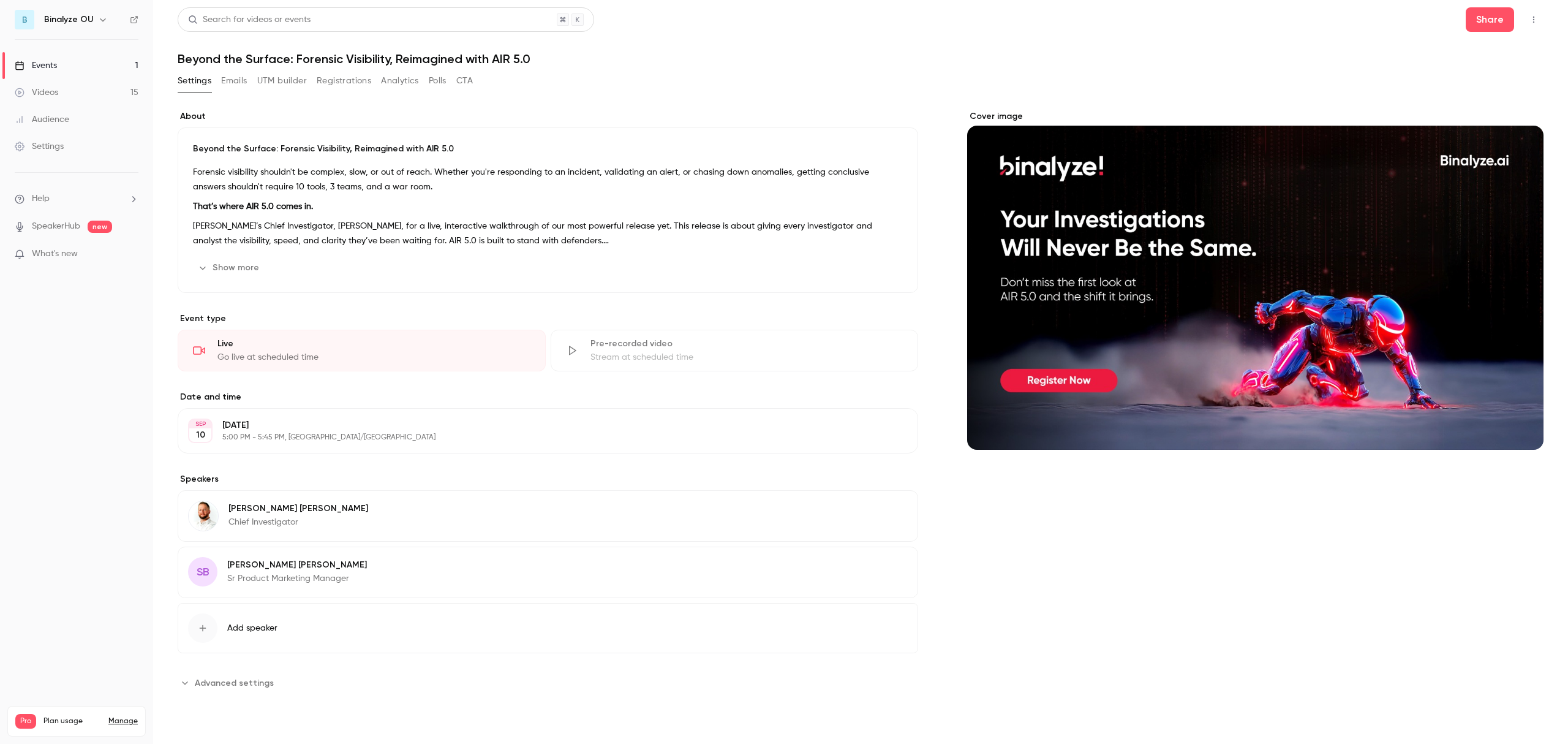
click at [1152, 598] on div "Cover image" at bounding box center [1255, 402] width 577 height 582
click at [330, 81] on button "Registrations" at bounding box center [344, 81] width 55 height 19
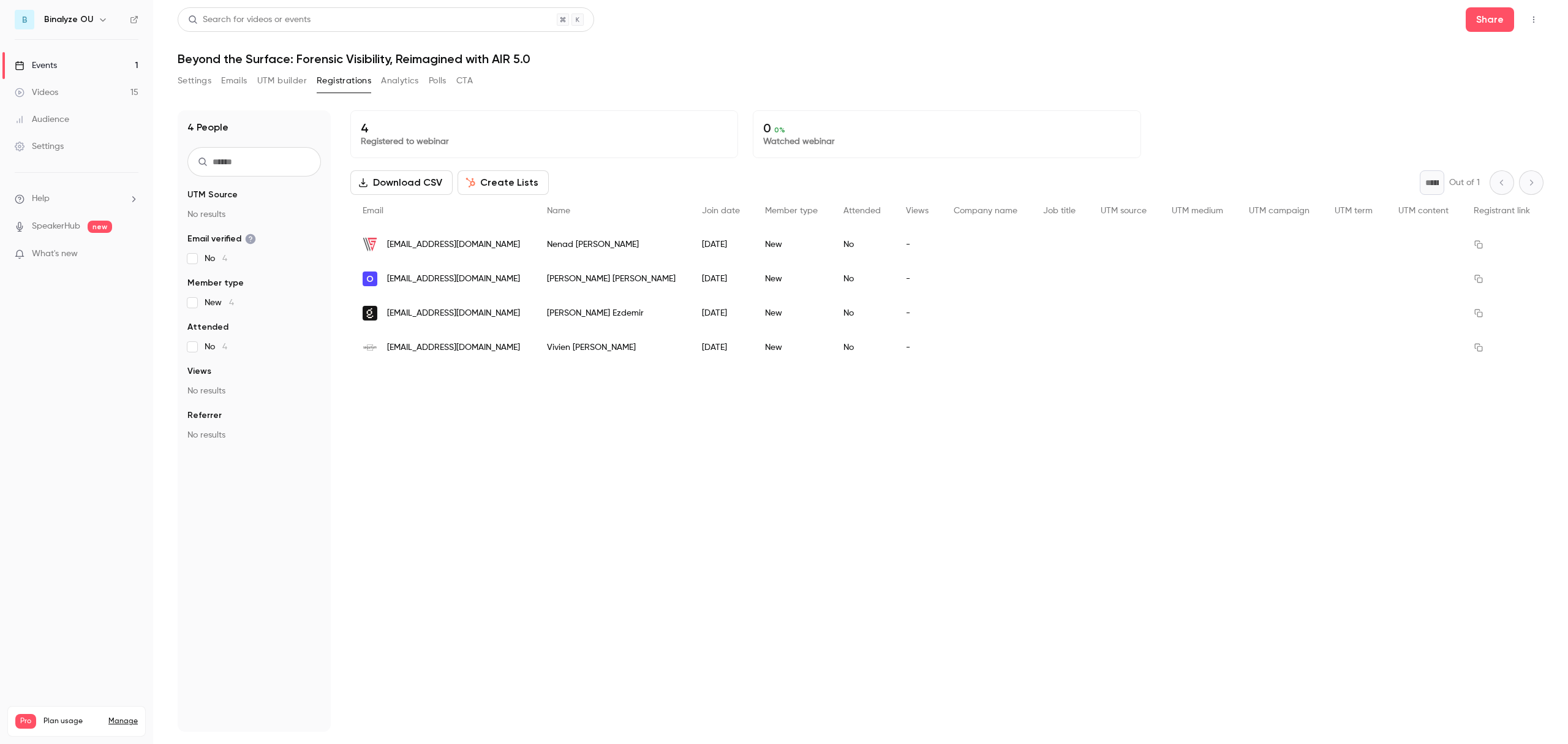
click at [397, 79] on button "Analytics" at bounding box center [400, 81] width 38 height 19
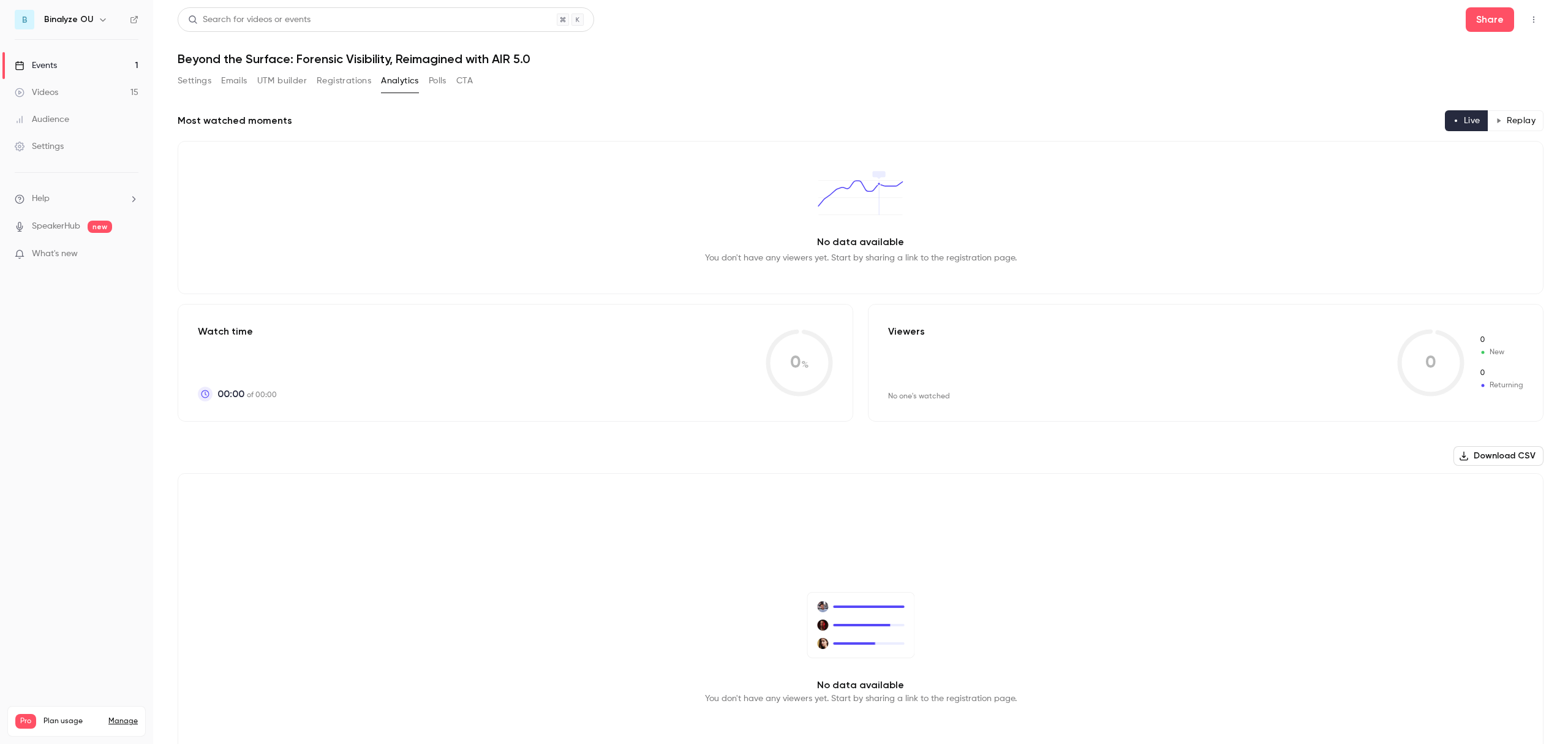
click at [432, 84] on button "Polls" at bounding box center [438, 81] width 18 height 19
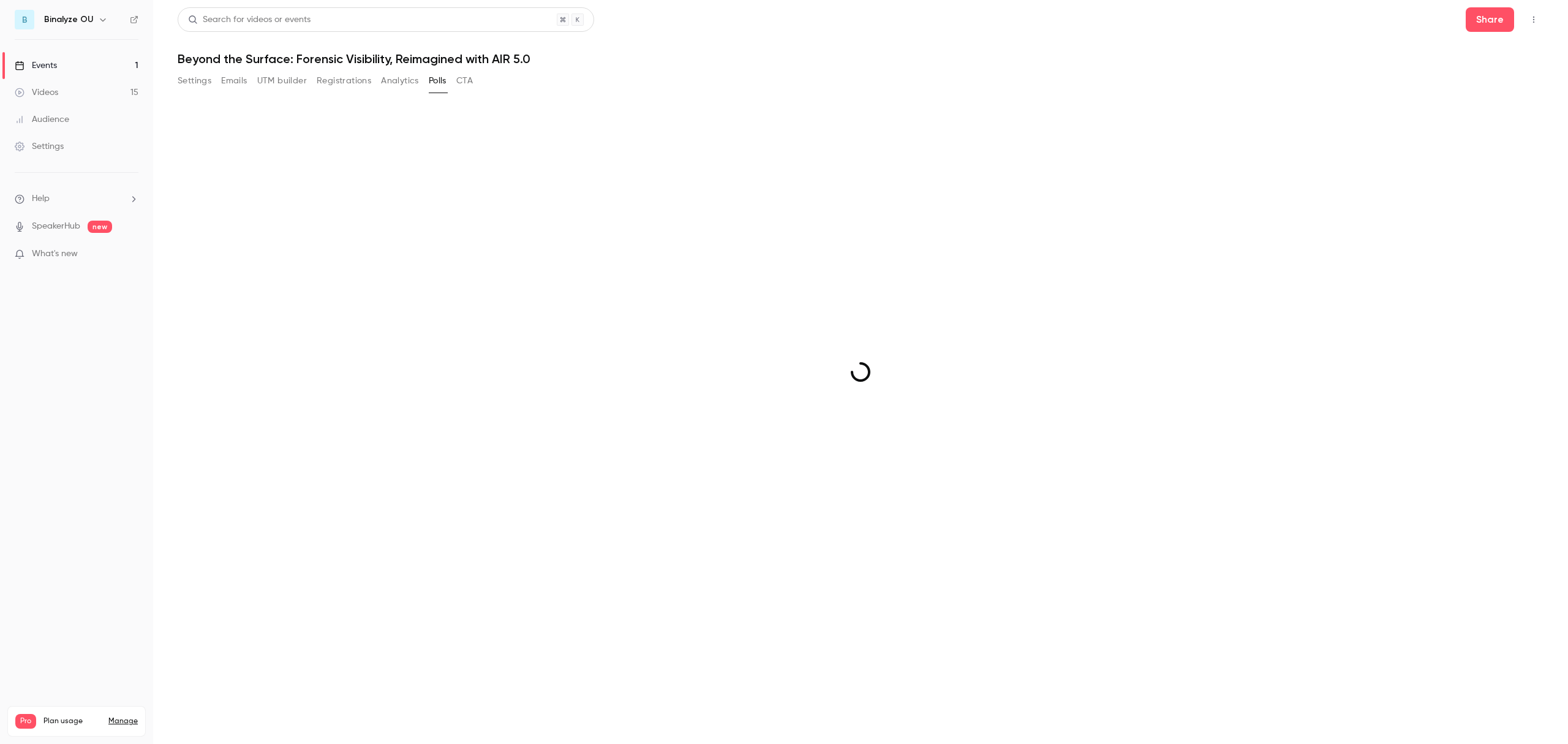
click at [471, 79] on button "CTA" at bounding box center [464, 81] width 17 height 19
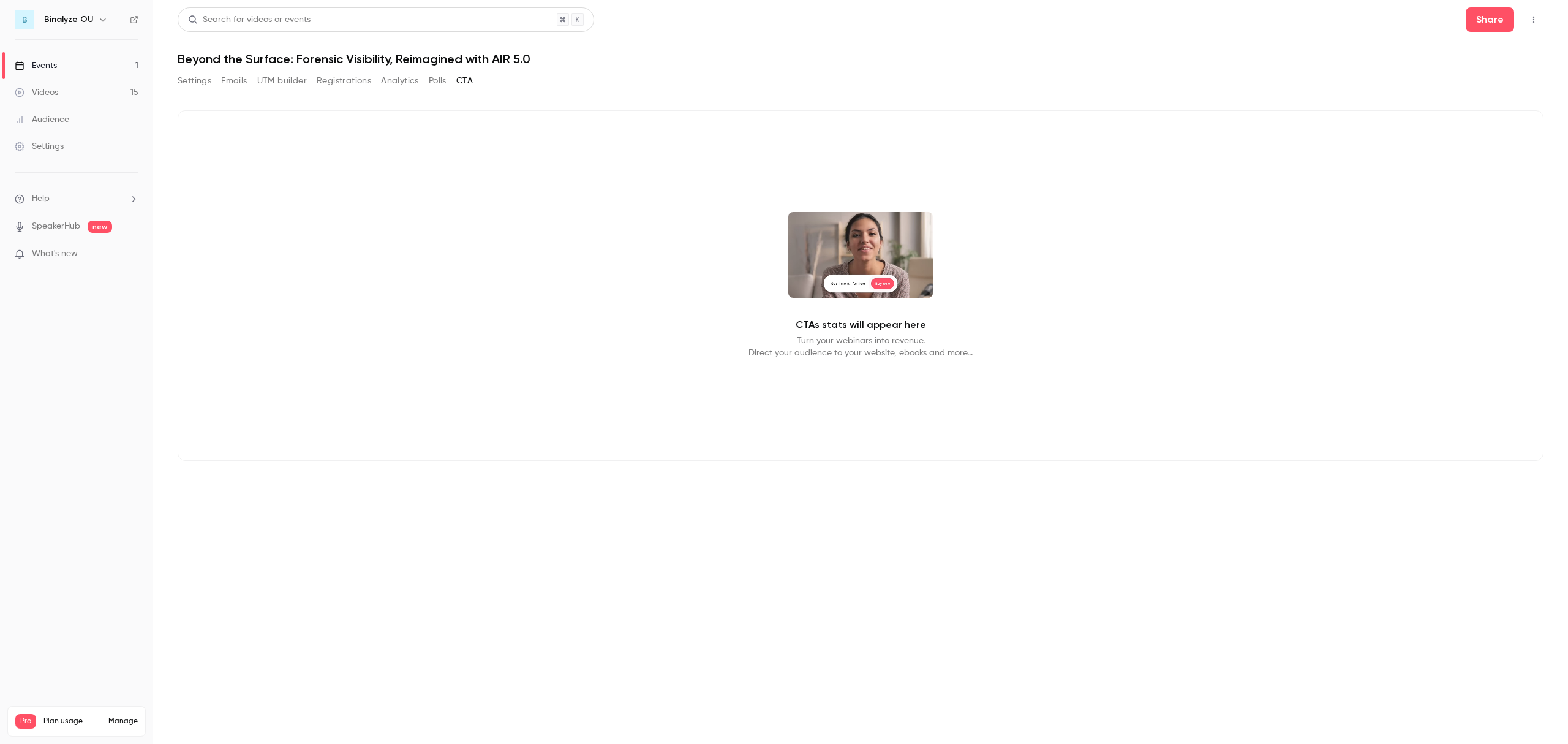
click at [196, 86] on button "Settings" at bounding box center [195, 81] width 34 height 19
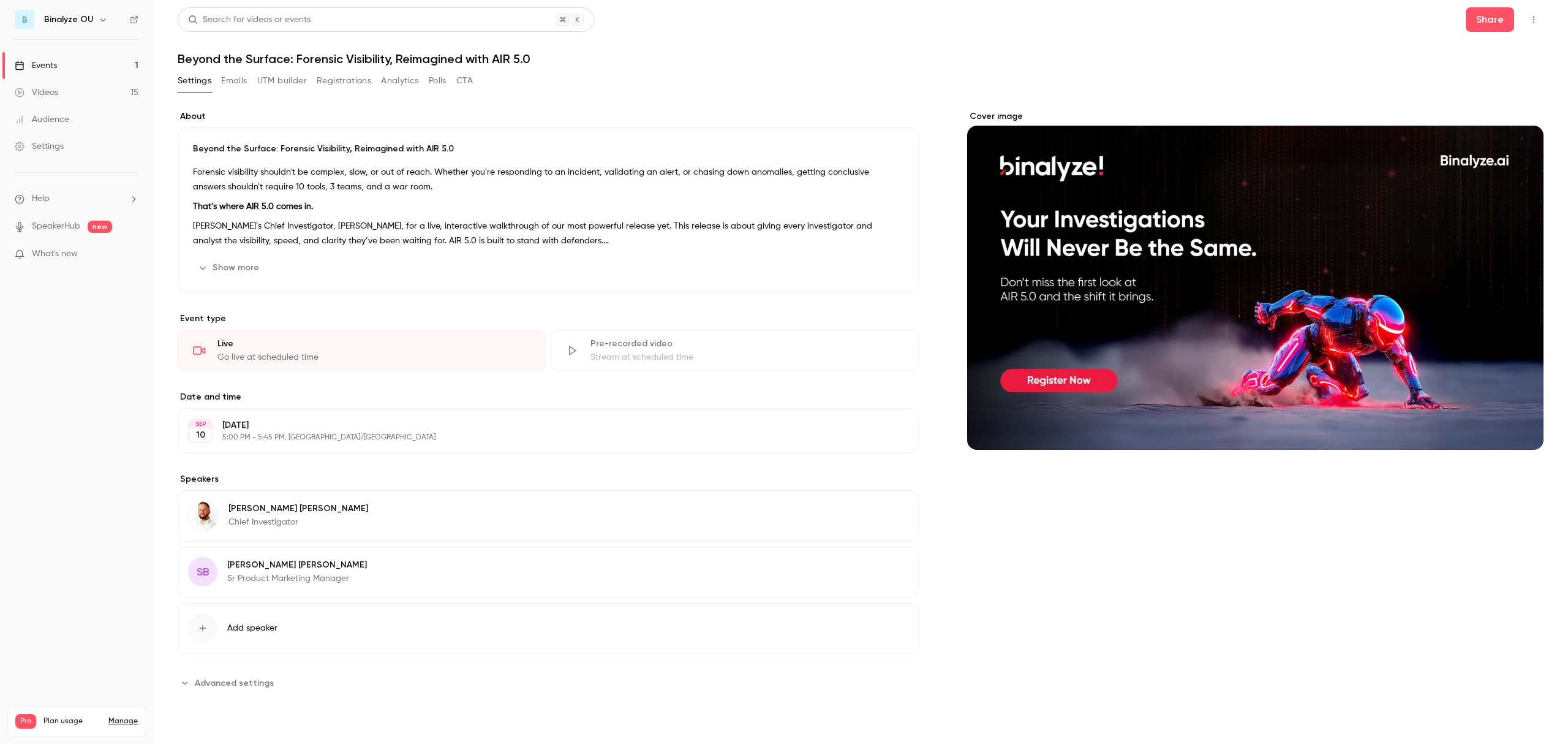
click at [232, 264] on button "Show more" at bounding box center [229, 268] width 73 height 19
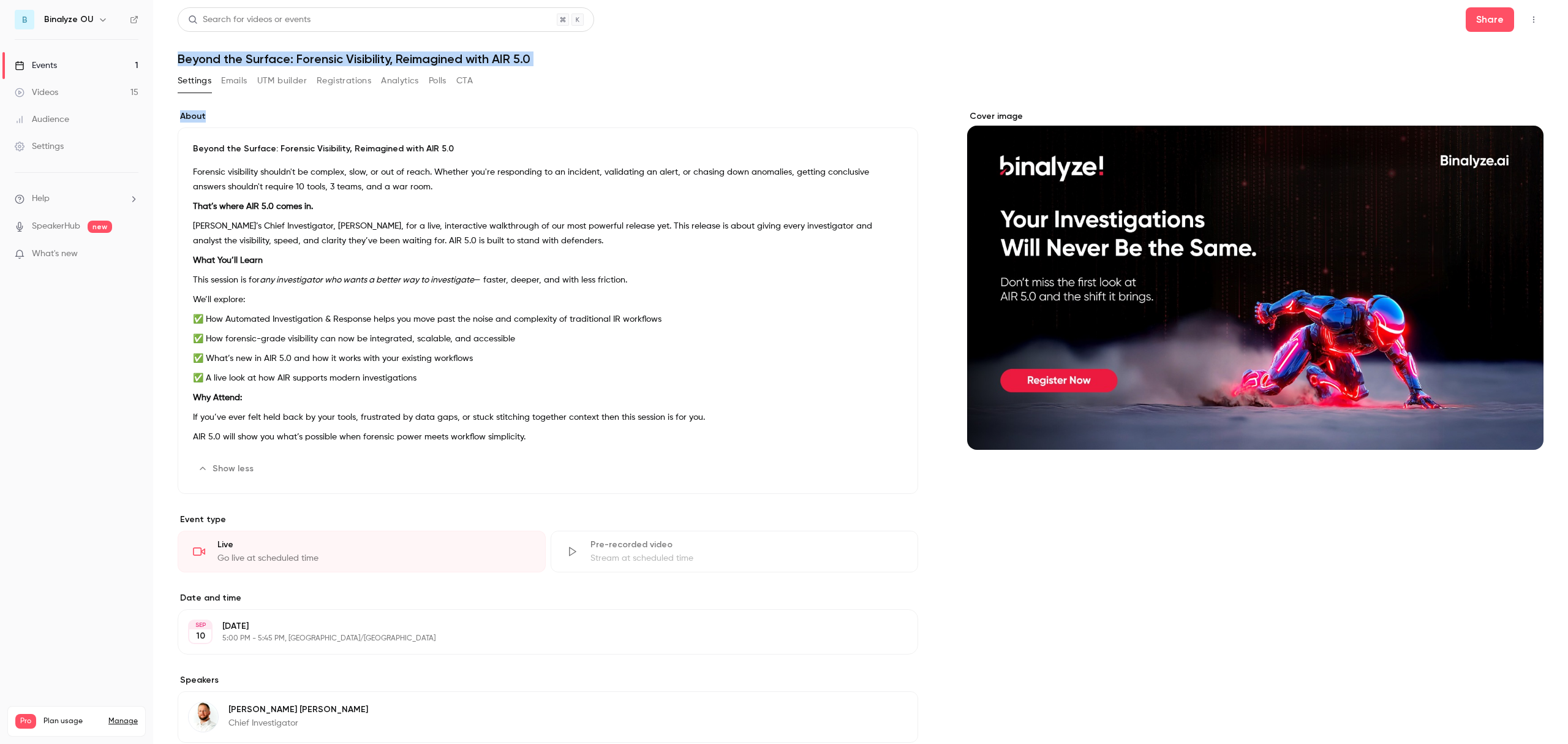
drag, startPoint x: 171, startPoint y: 55, endPoint x: 575, endPoint y: 116, distance: 408.6
click at [575, 116] on main "Search for videos or events Share Beyond the Surface: Forensic Visibility, Reim…" at bounding box center [860, 372] width 1415 height 744
drag, startPoint x: 728, startPoint y: 66, endPoint x: 763, endPoint y: 214, distance: 152.1
click at [728, 69] on div "Search for videos or events Share Beyond the Surface: Forensic Visibility, Reim…" at bounding box center [860, 464] width 1365 height 916
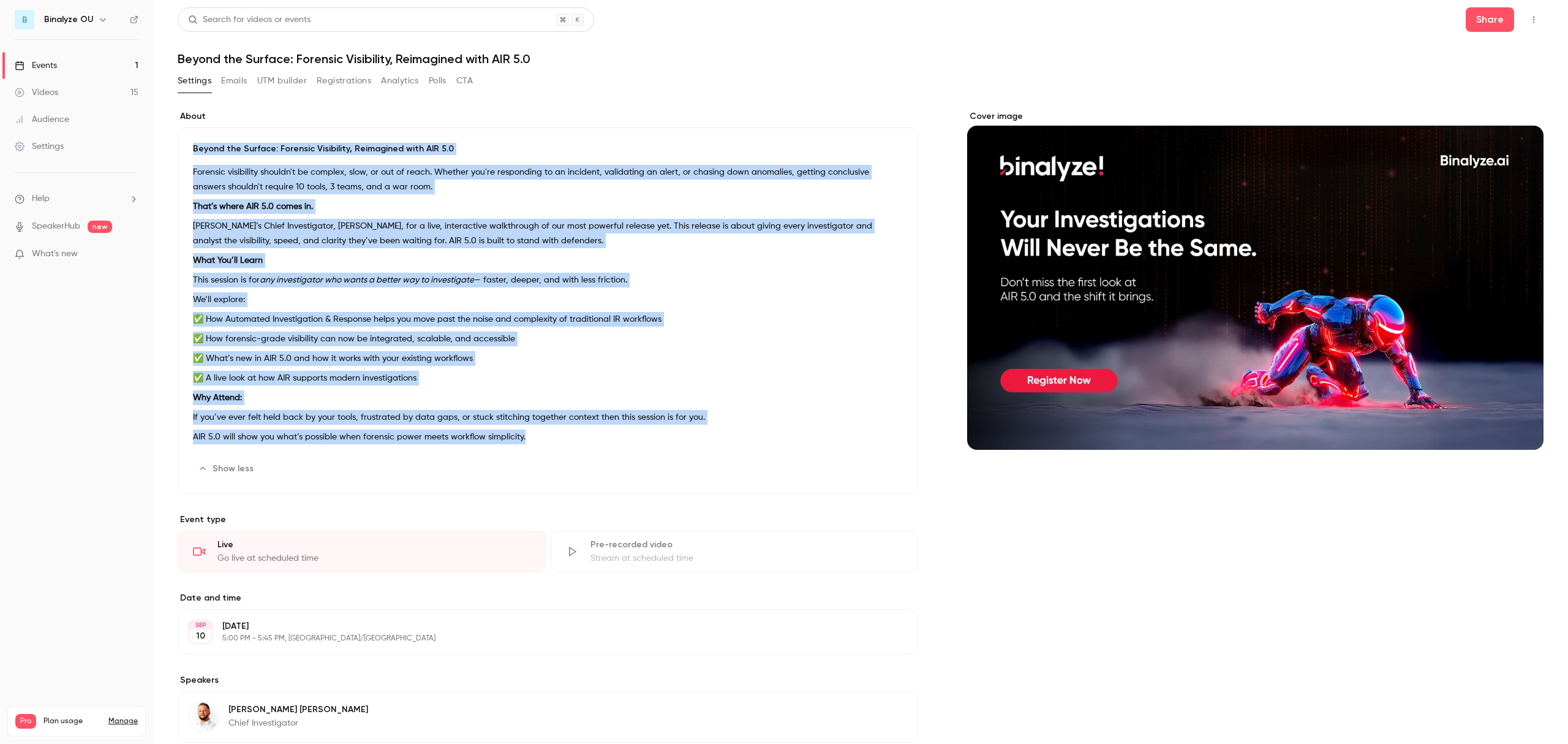
drag, startPoint x: 527, startPoint y: 436, endPoint x: 185, endPoint y: 150, distance: 445.8
click at [185, 150] on div "Beyond the Surface: Forensic Visibility, Reimagined with AIR 5.0 Forensic visib…" at bounding box center [547, 311] width 740 height 366
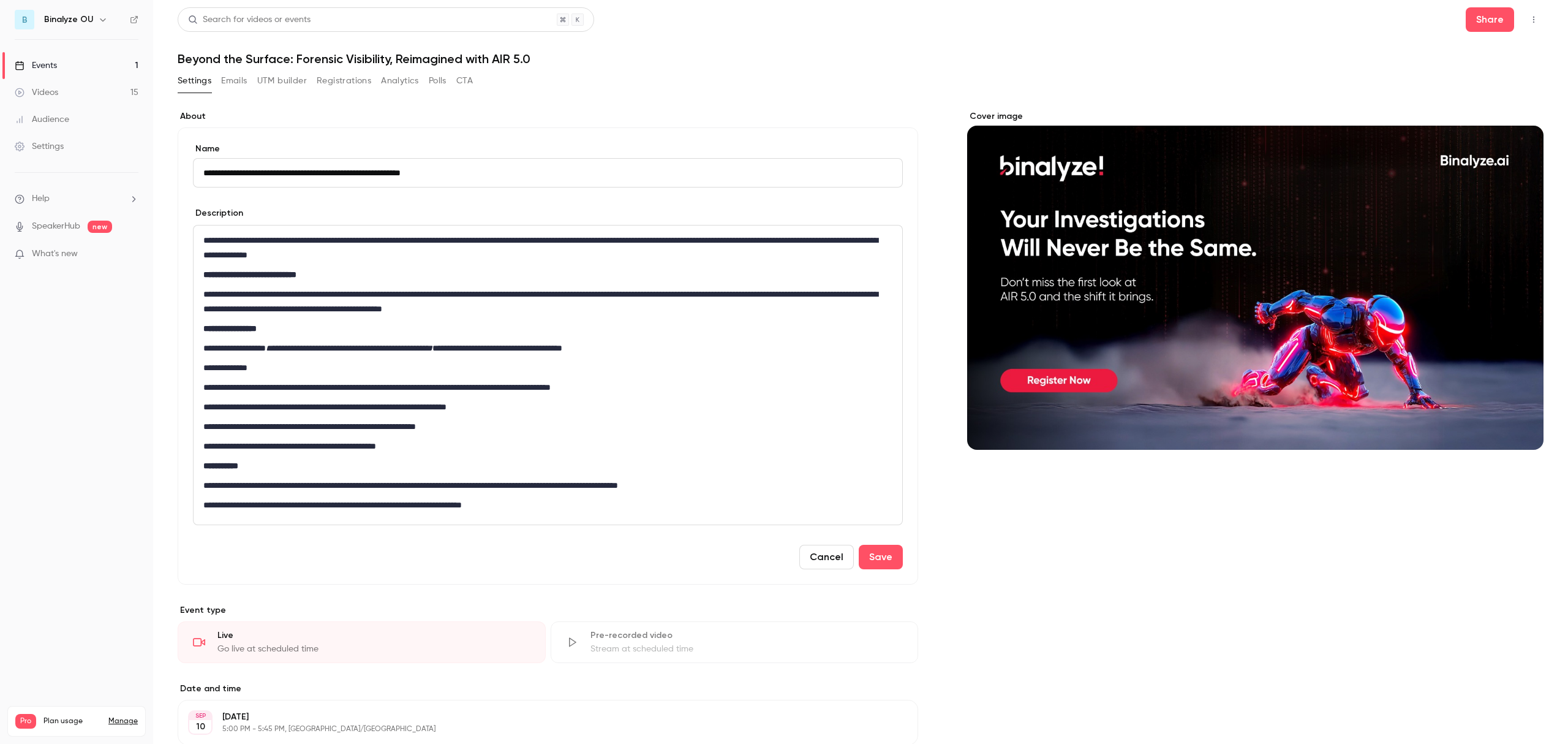
click at [849, 79] on div "Settings Emails UTM builder Registrations Analytics Polls CTA" at bounding box center [860, 83] width 1365 height 25
click at [876, 559] on button "Save" at bounding box center [881, 557] width 44 height 25
